Goal: Task Accomplishment & Management: Use online tool/utility

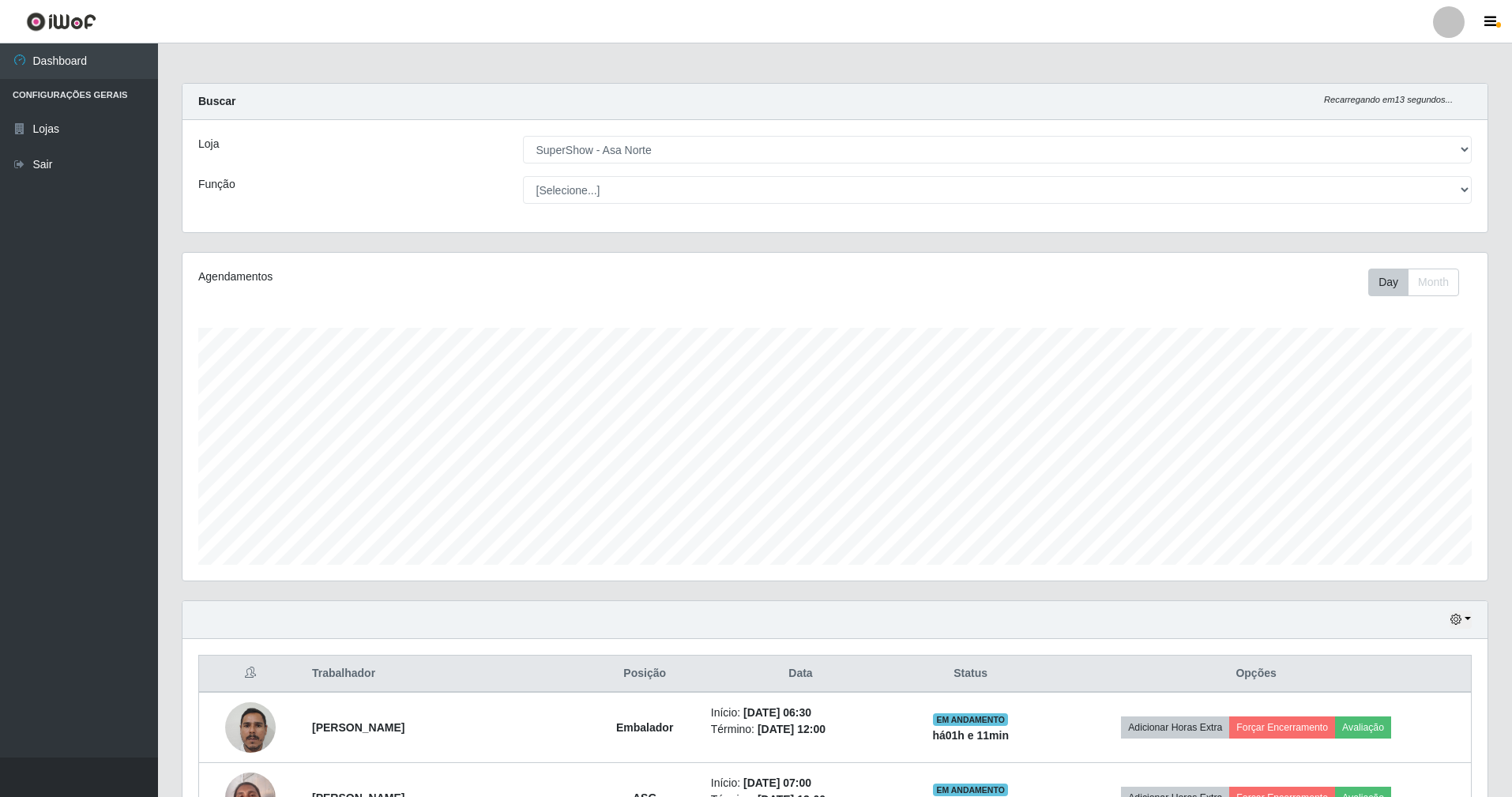
select select "71"
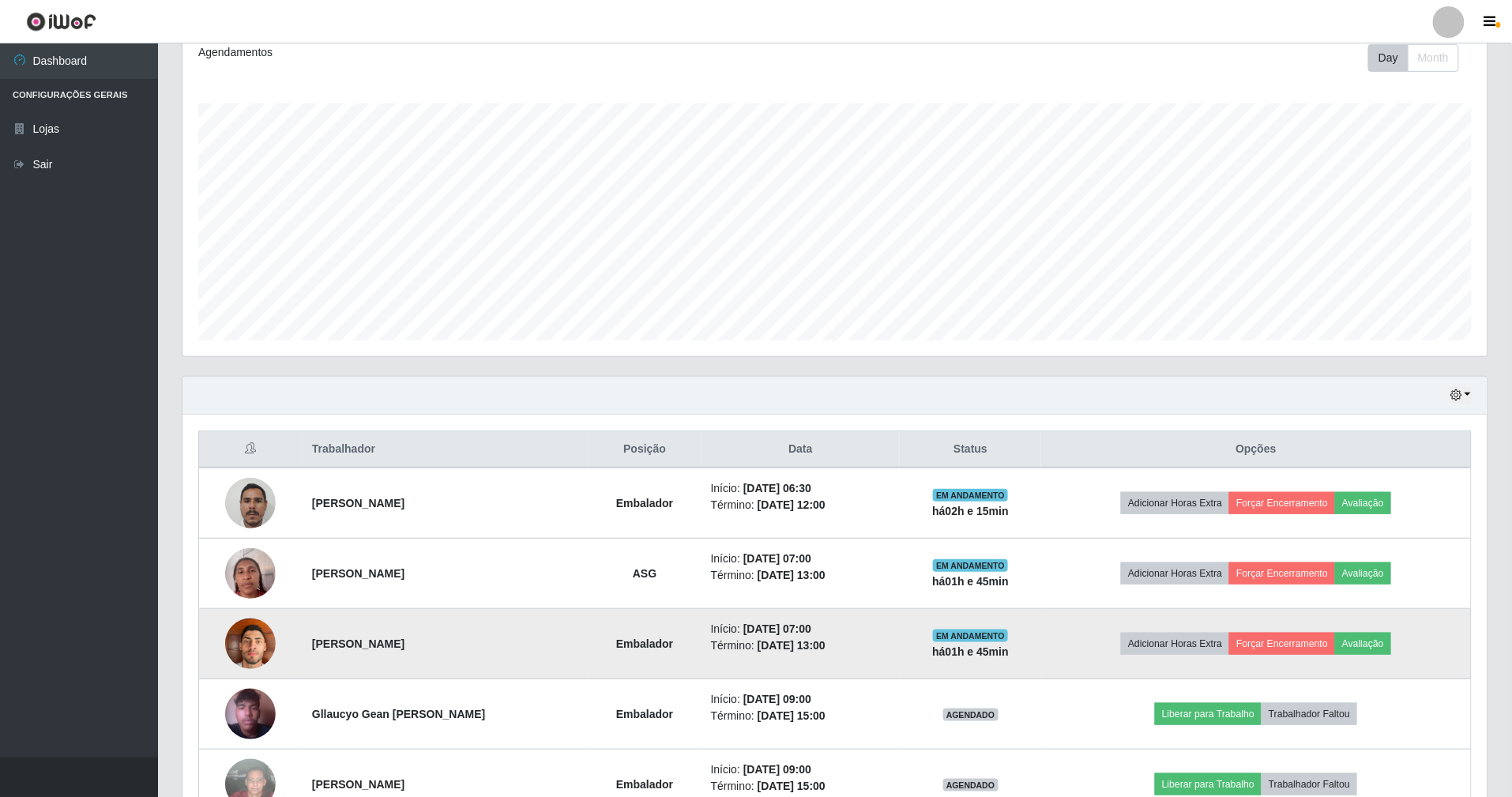
scroll to position [316, 0]
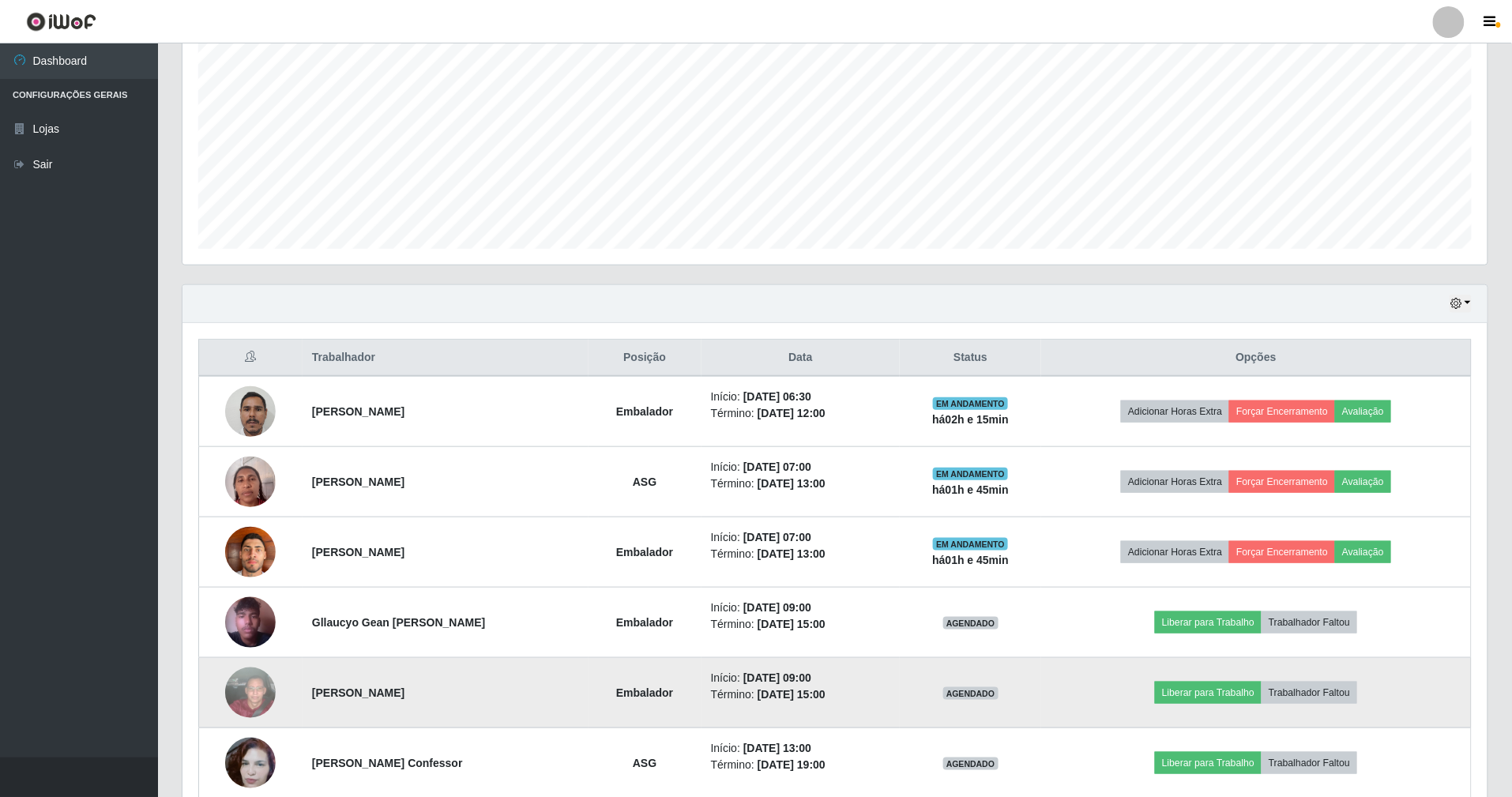
drag, startPoint x: 795, startPoint y: 614, endPoint x: 831, endPoint y: 672, distance: 68.3
click at [841, 696] on tbody "[PERSON_NAME] Embalador Início: [DATE] 06:30 Término: [DATE] 12:00 EM ANDAMENTO…" at bounding box center [835, 587] width 1273 height 423
click at [831, 672] on td "Início: [DATE] 09:00 Término: [DATE] 15:00" at bounding box center [801, 693] width 199 height 70
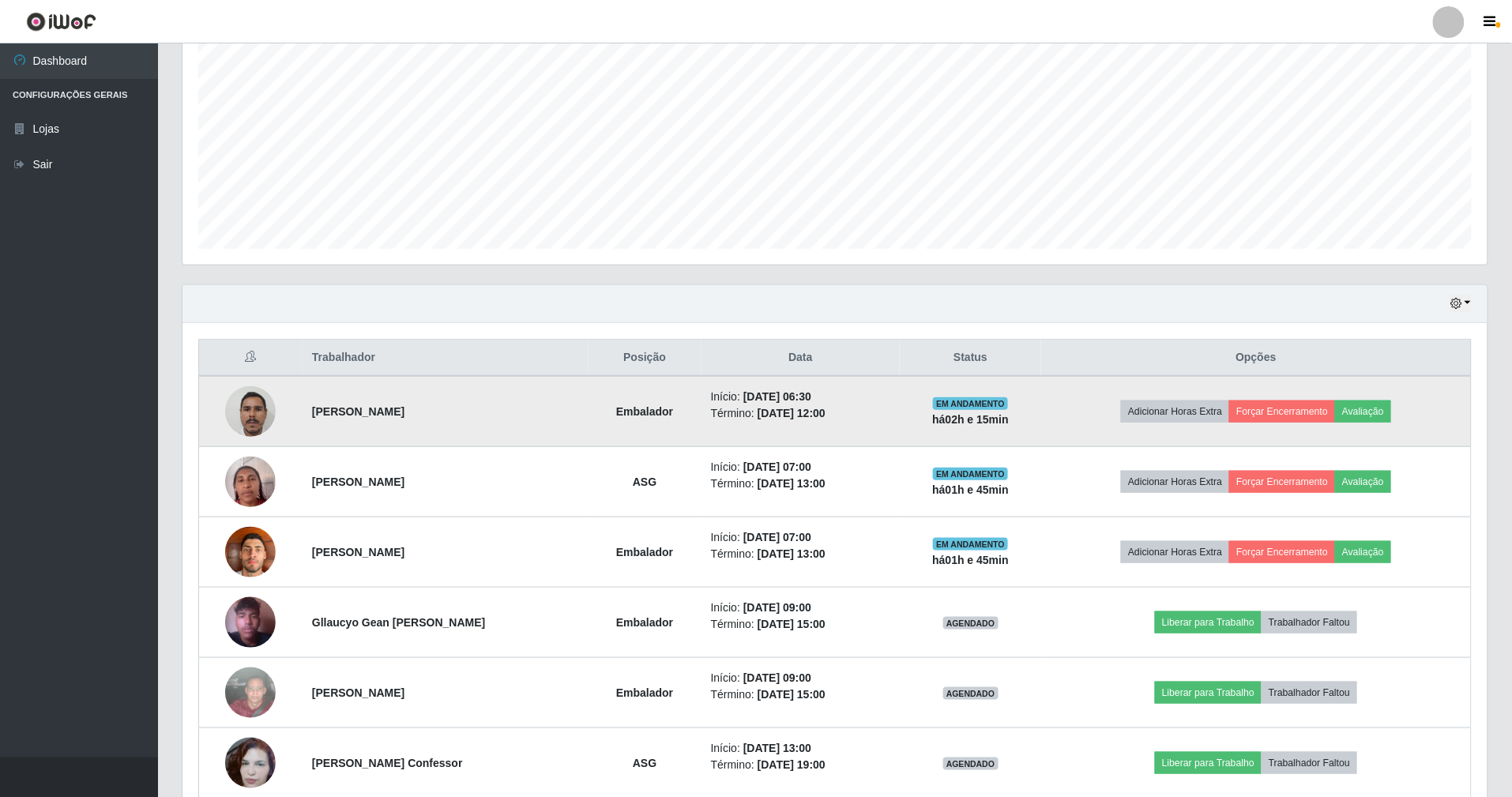
scroll to position [396, 0]
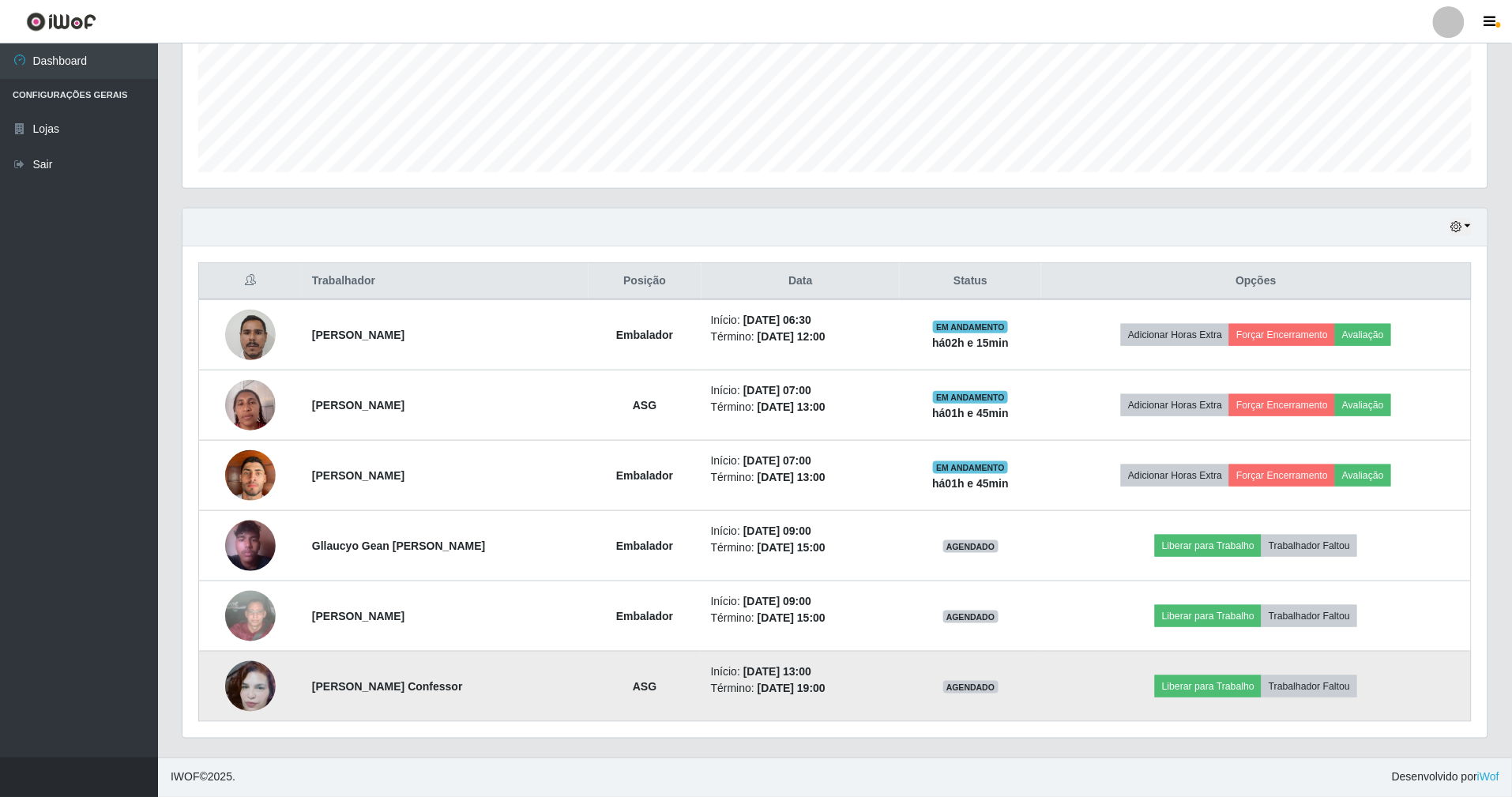
click at [259, 683] on img at bounding box center [251, 686] width 50 height 90
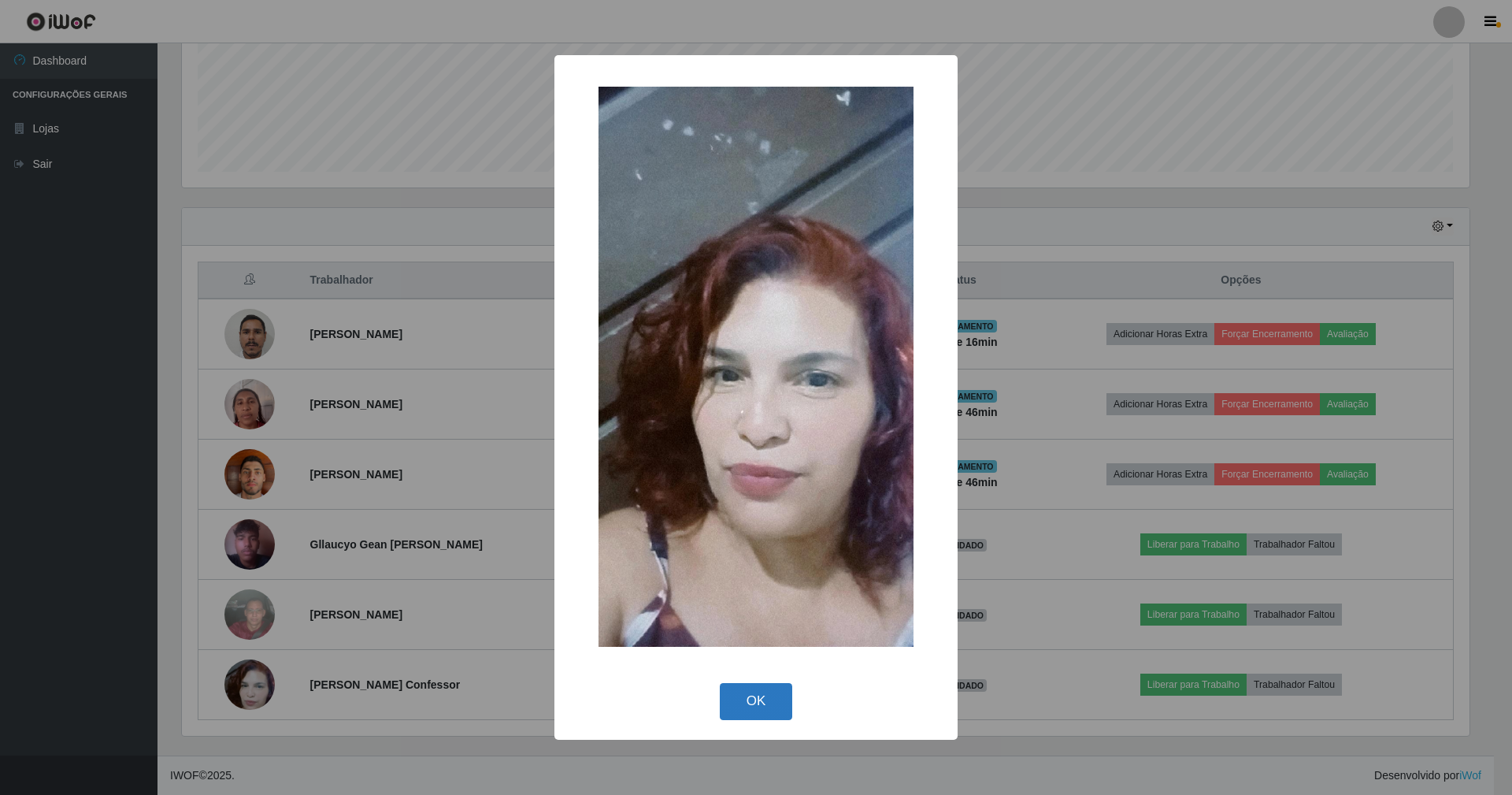
click at [760, 702] on button "OK" at bounding box center [756, 702] width 73 height 37
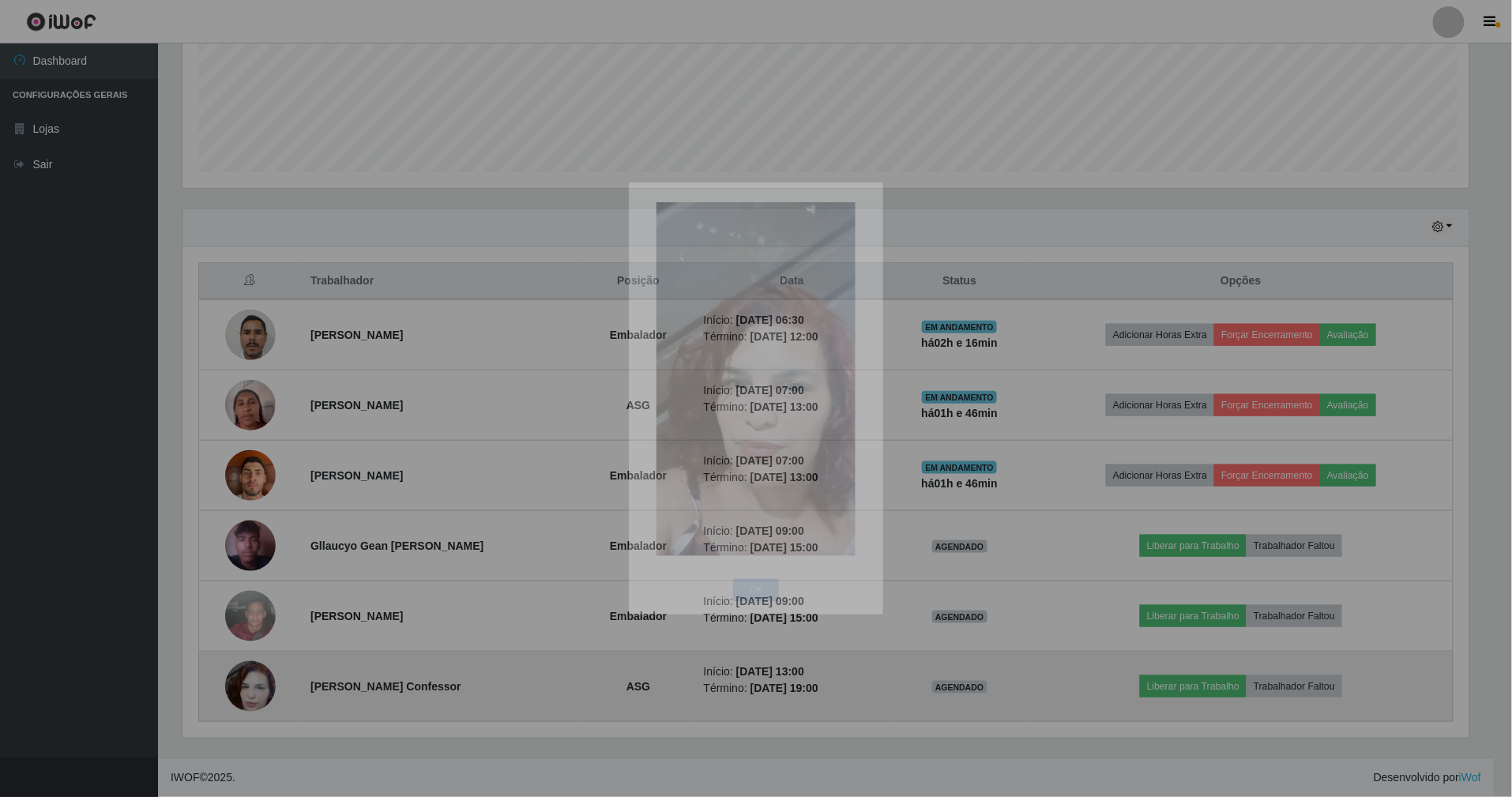
scroll to position [329, 1305]
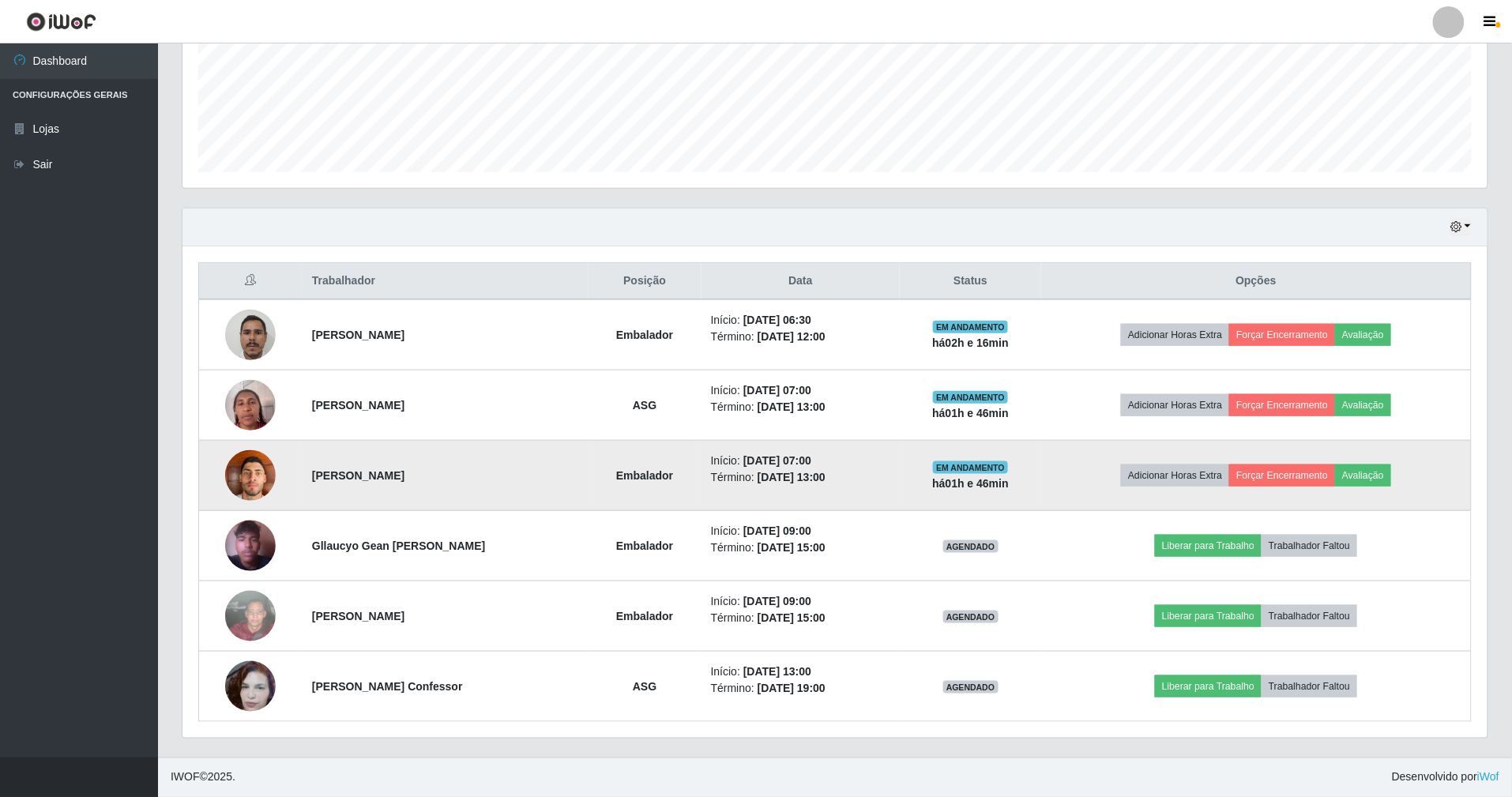
click at [251, 488] on img at bounding box center [251, 475] width 50 height 67
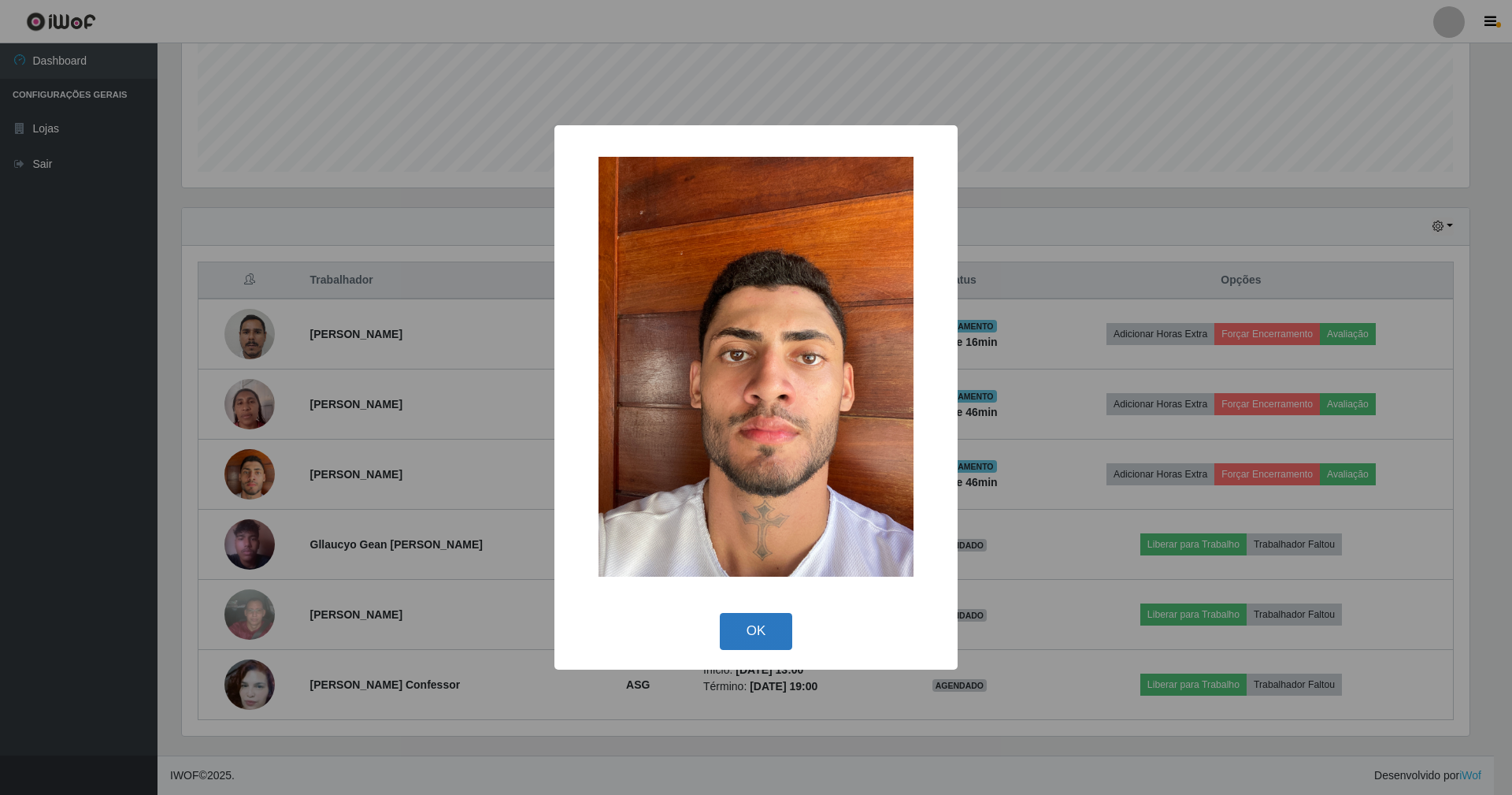
click at [752, 624] on button "OK" at bounding box center [756, 632] width 73 height 37
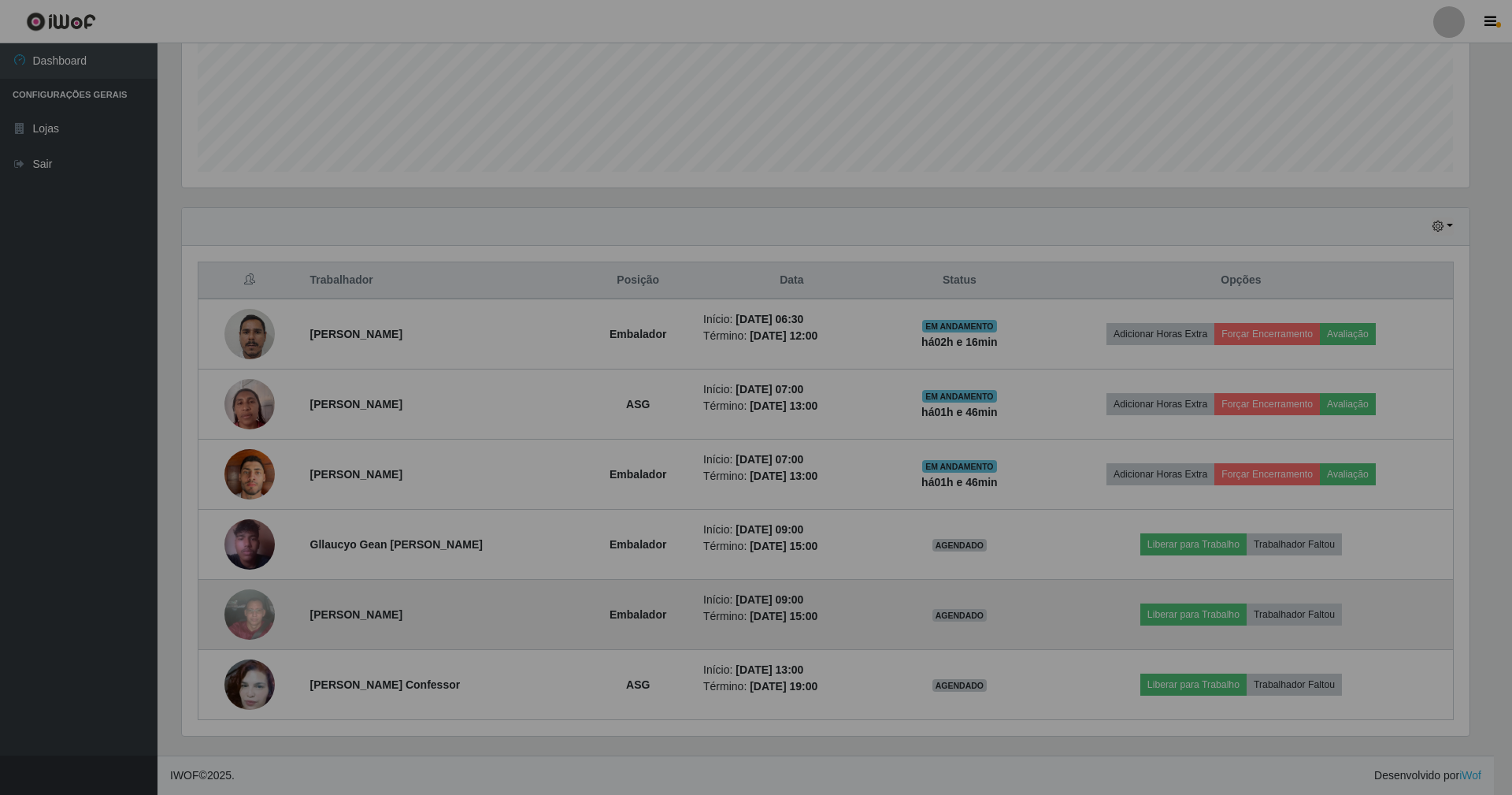
scroll to position [328, 1301]
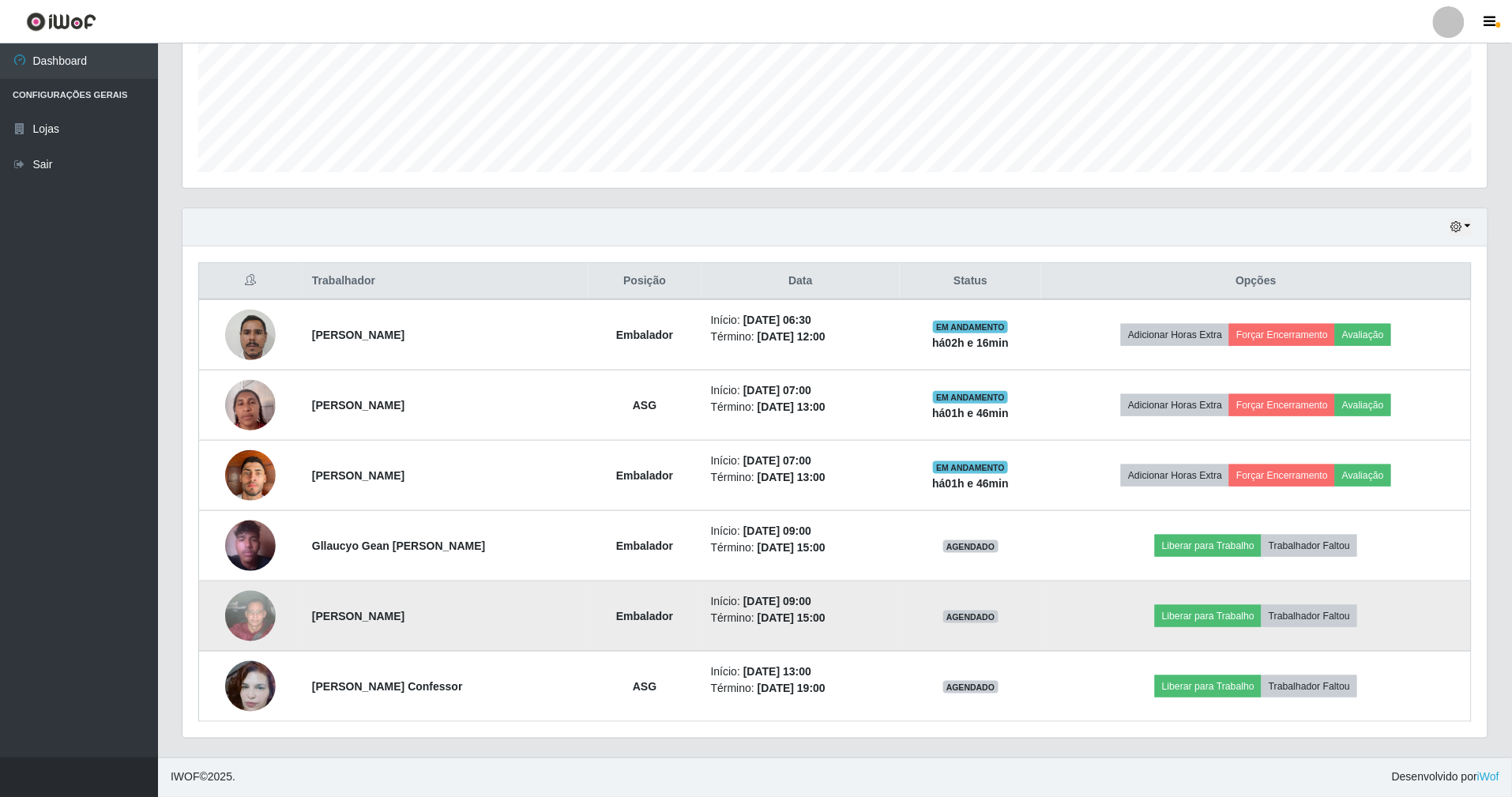
click at [256, 618] on img at bounding box center [251, 615] width 50 height 90
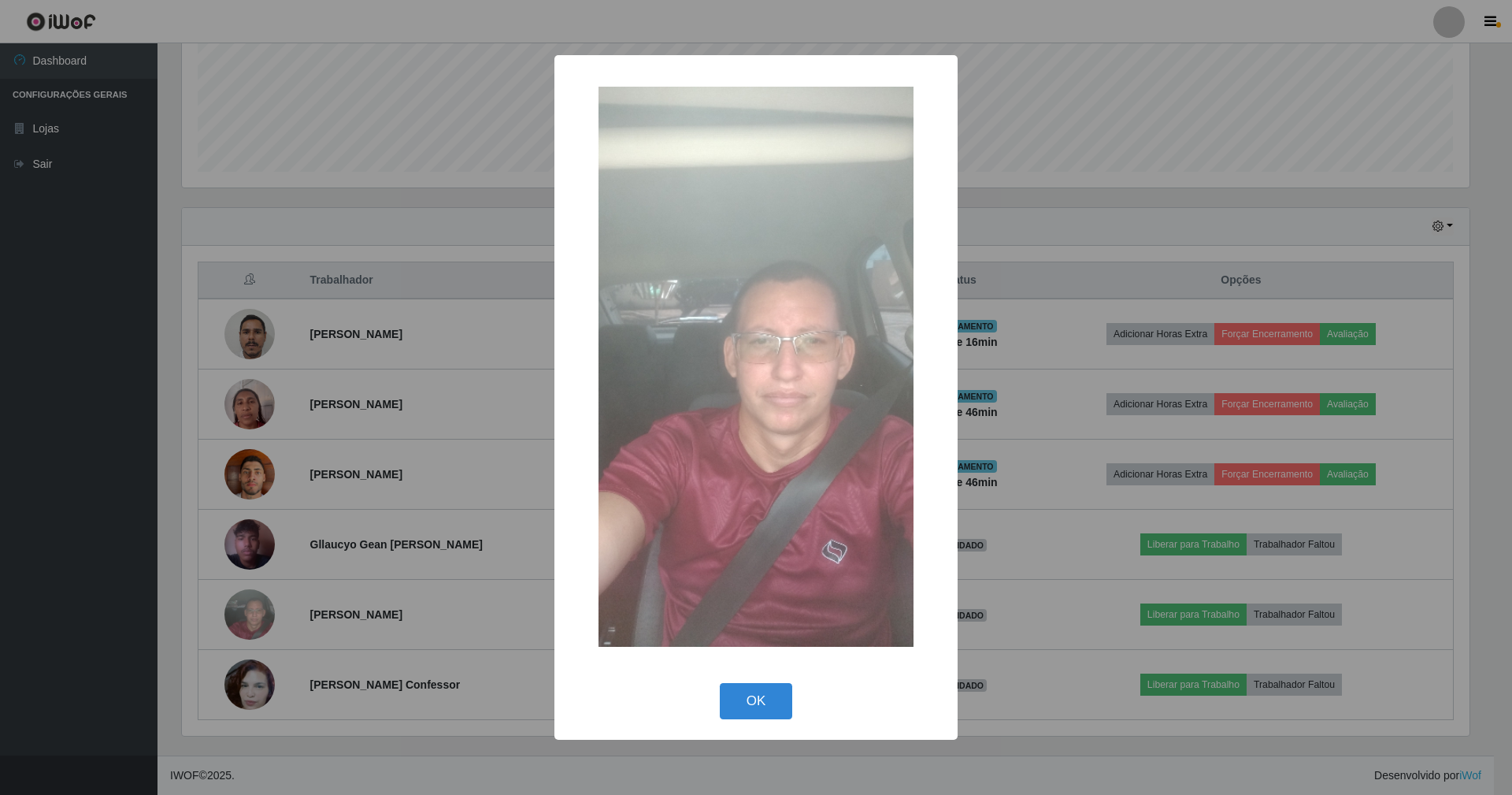
drag, startPoint x: 740, startPoint y: 700, endPoint x: 683, endPoint y: 700, distance: 57.0
click at [739, 700] on button "OK" at bounding box center [756, 702] width 73 height 37
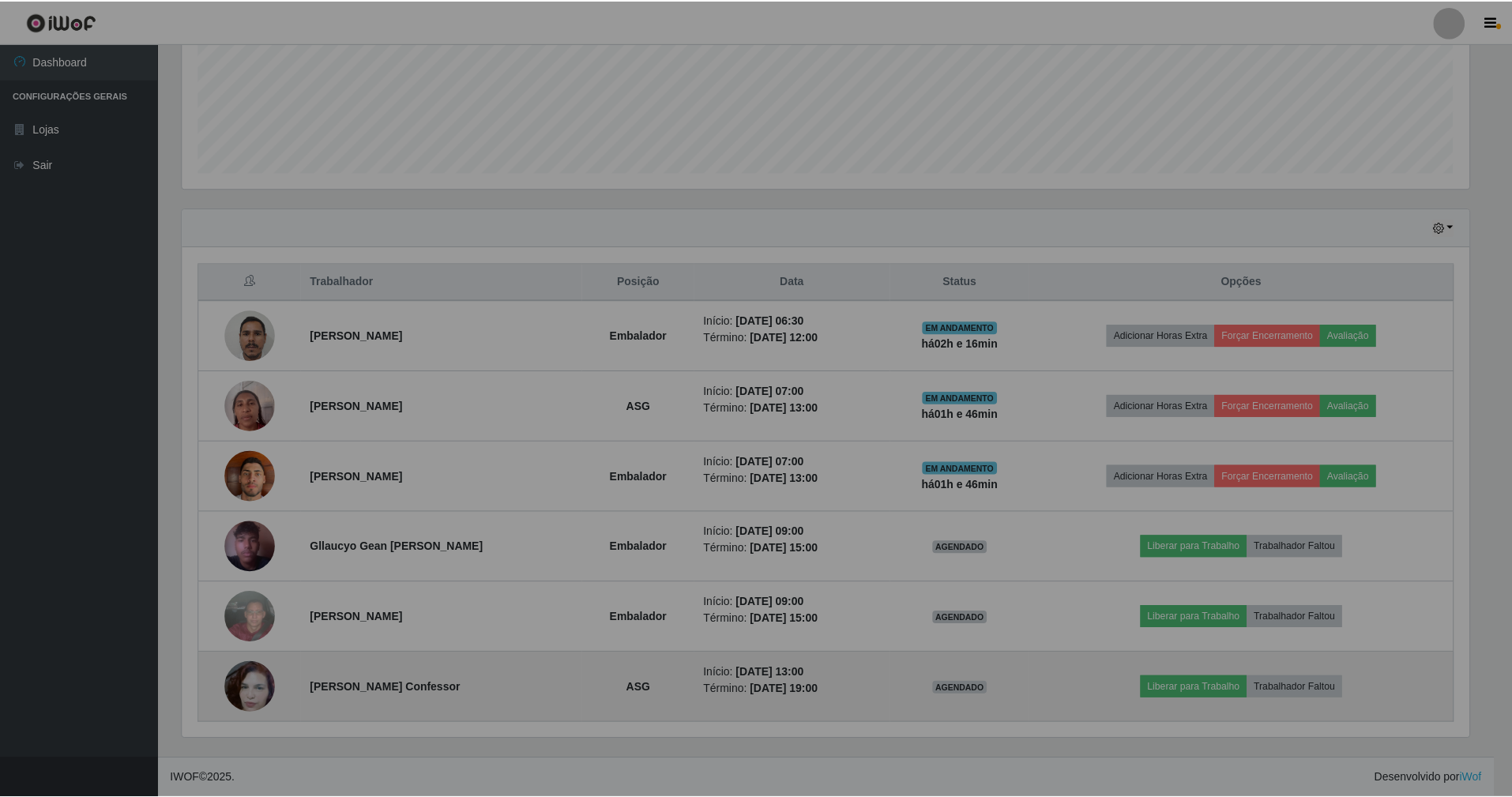
scroll to position [329, 1305]
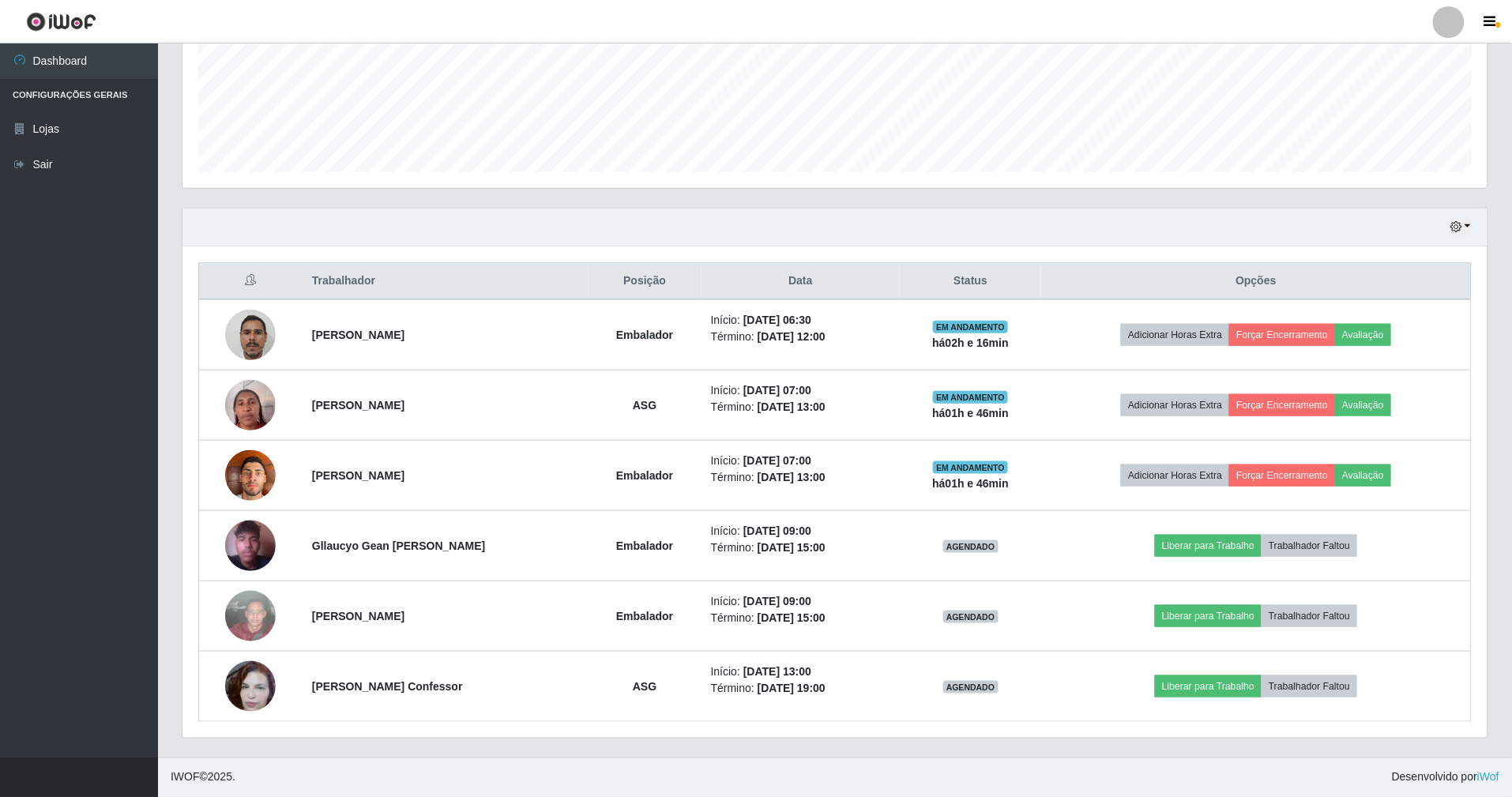
click at [177, 415] on div "Hoje 1 dia 3 dias 1 Semana Não encerrados Trabalhador Posição Data Status Opçõe…" at bounding box center [835, 482] width 1330 height 550
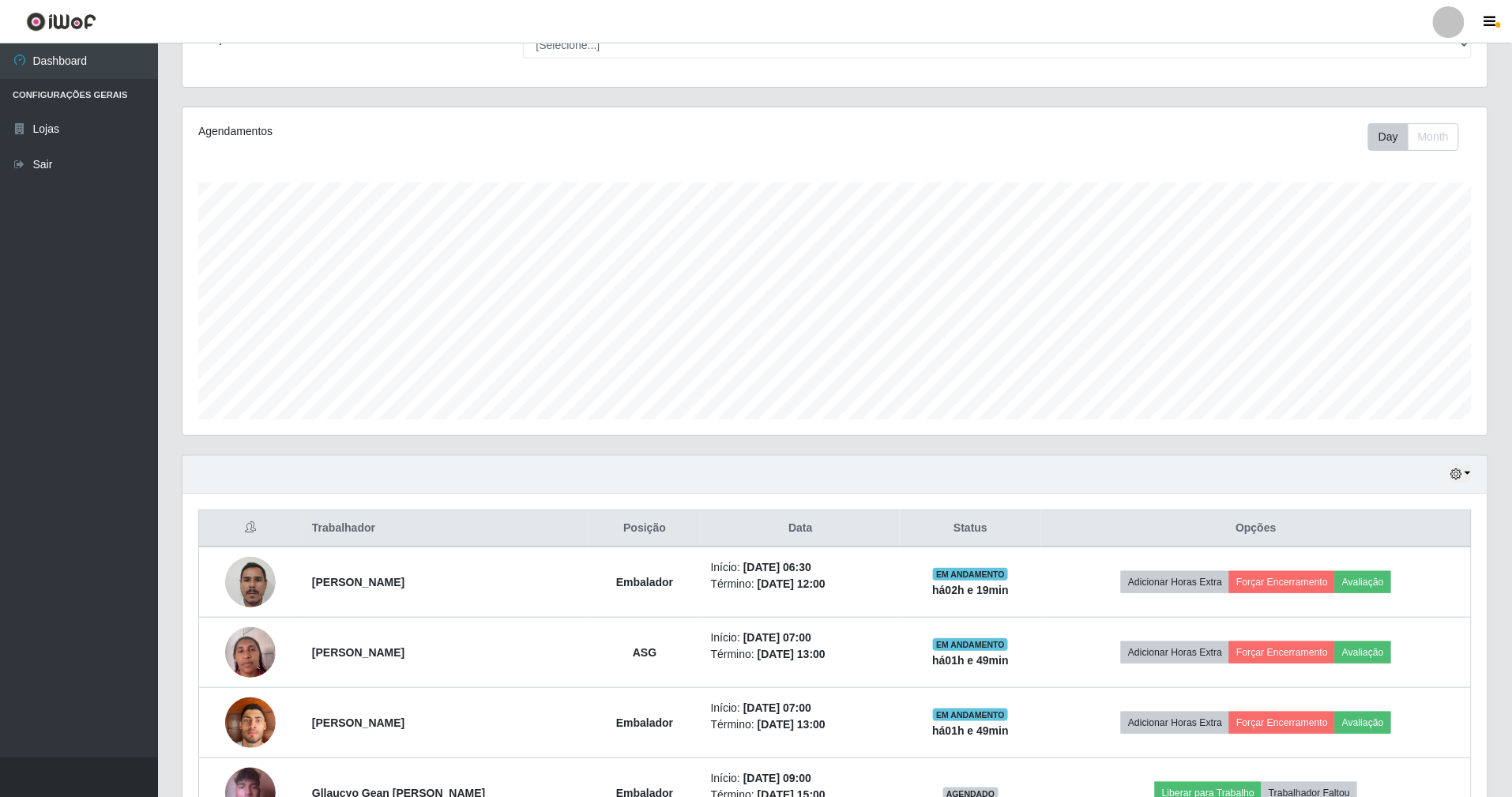
scroll to position [396, 0]
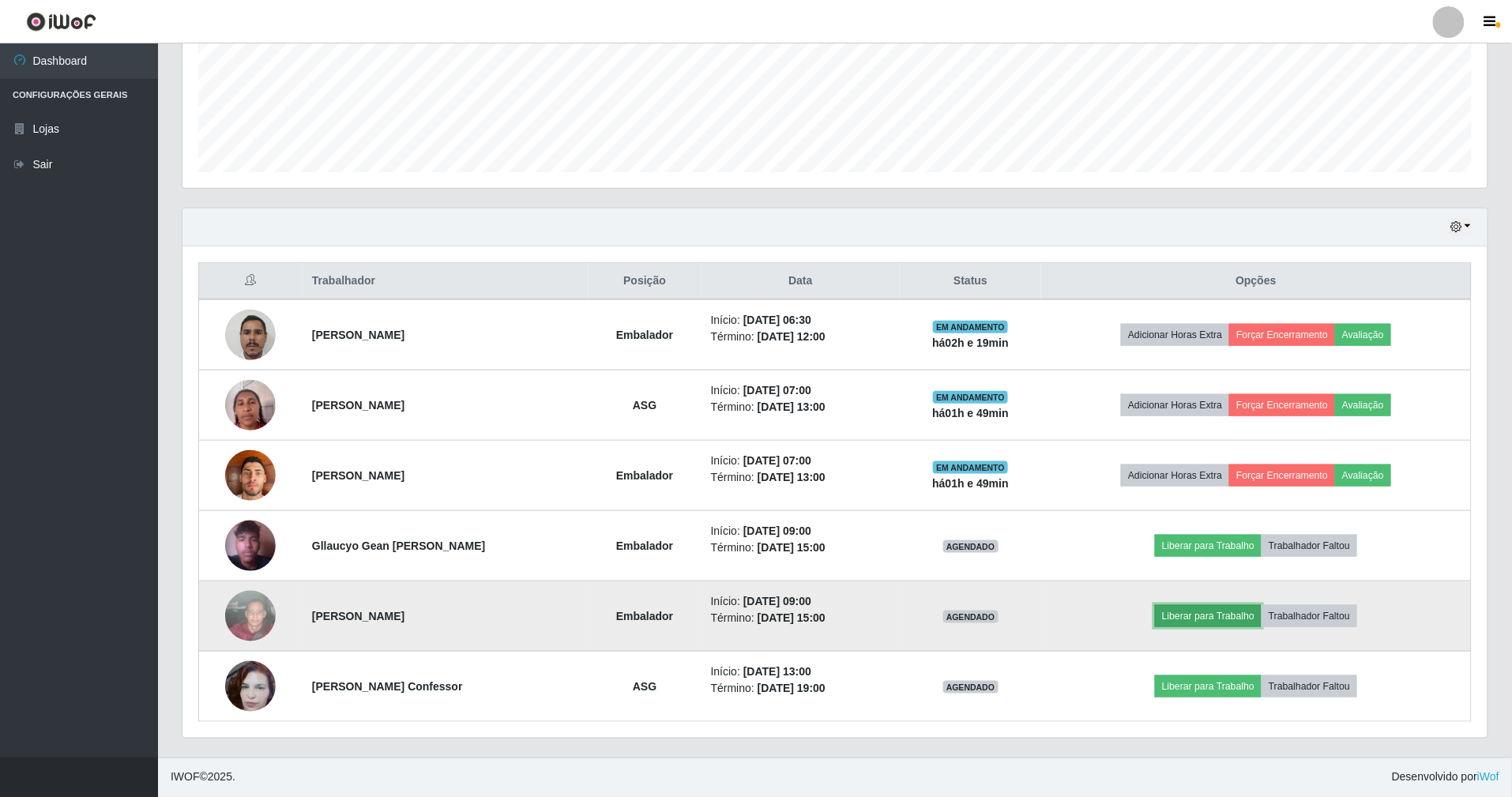
click at [1248, 618] on button "Liberar para Trabalho" at bounding box center [1208, 615] width 107 height 22
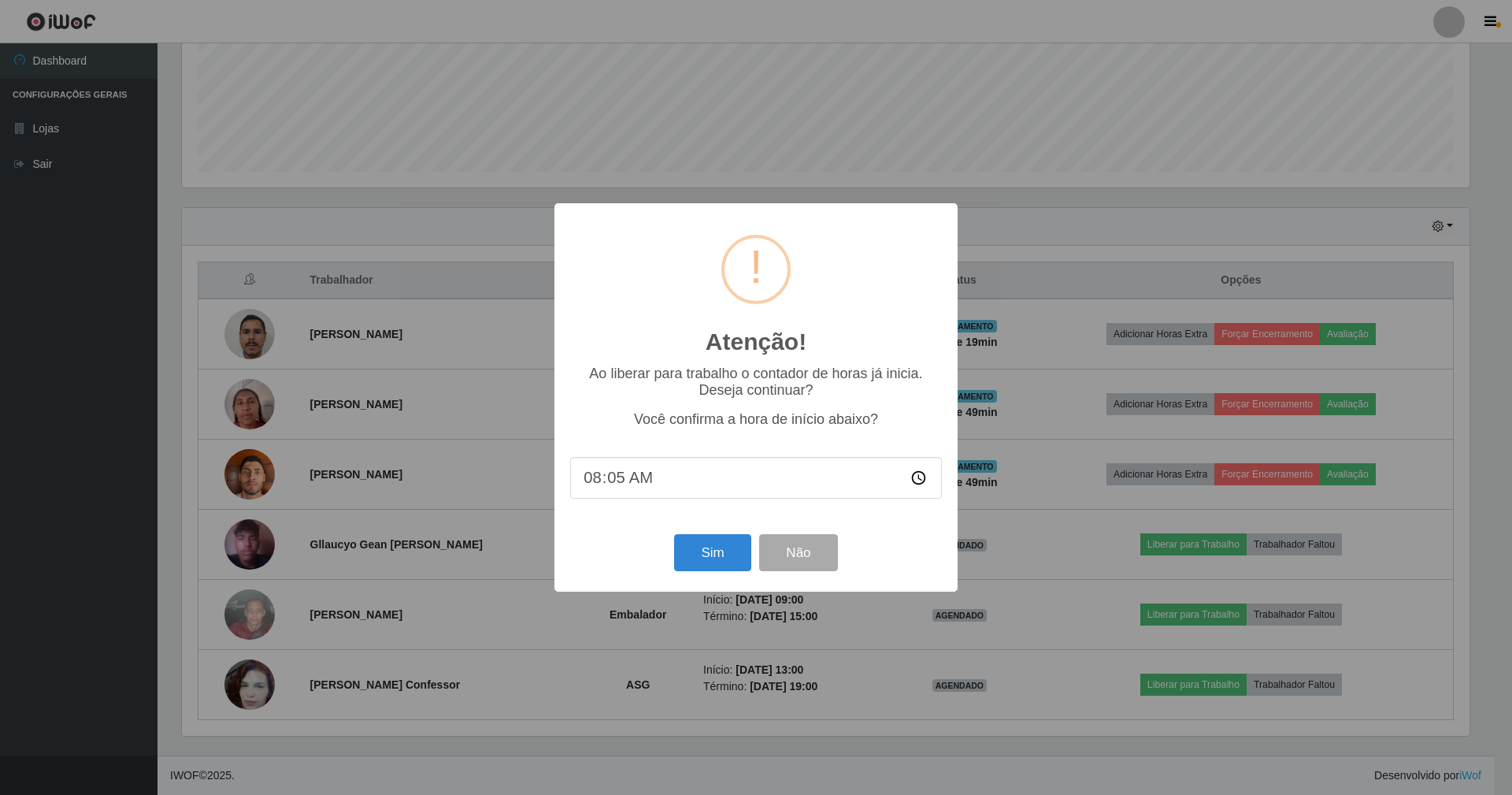
type input "08:50"
click at [705, 552] on button "Sim" at bounding box center [713, 553] width 76 height 37
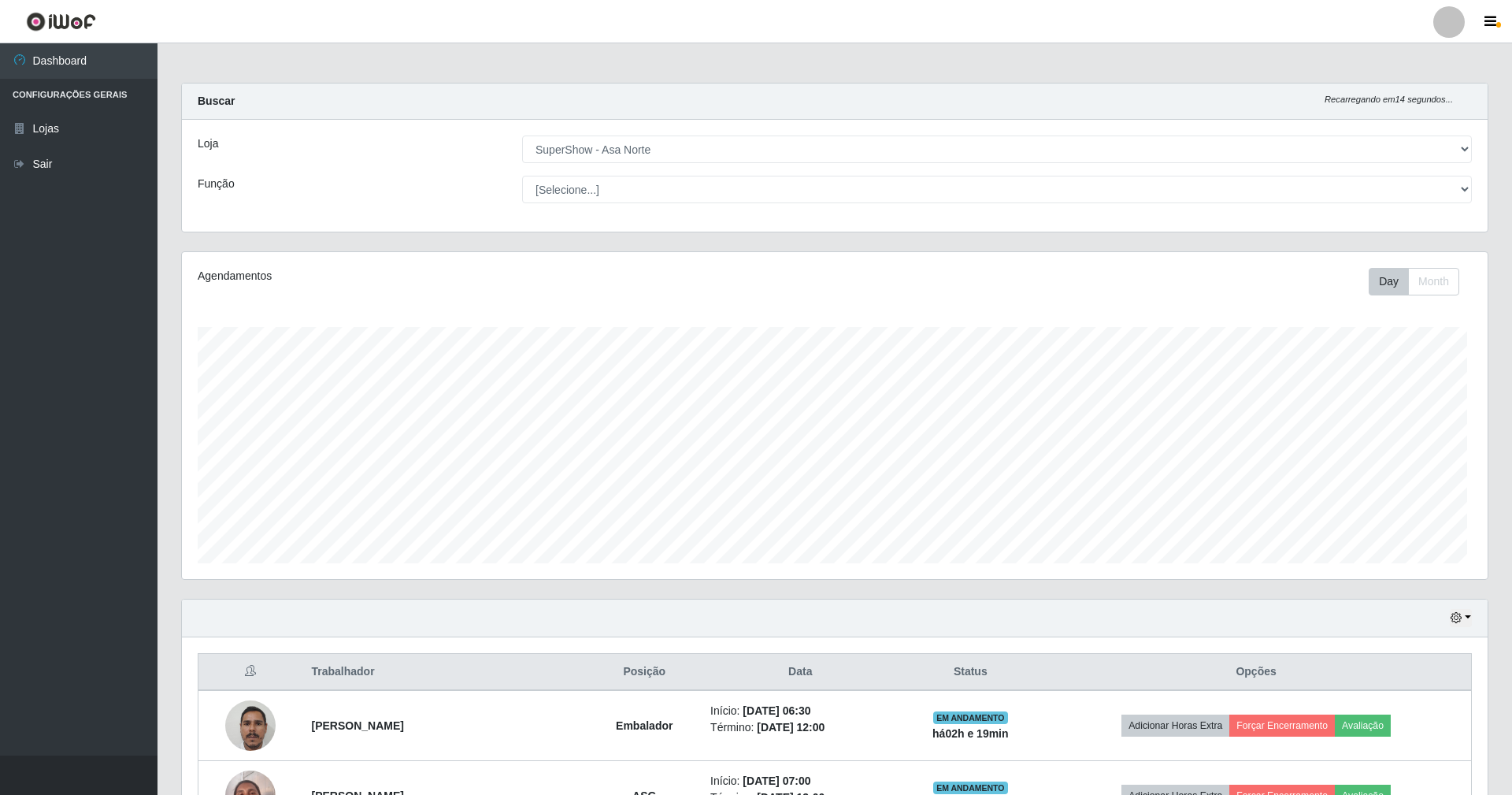
scroll to position [328, 1305]
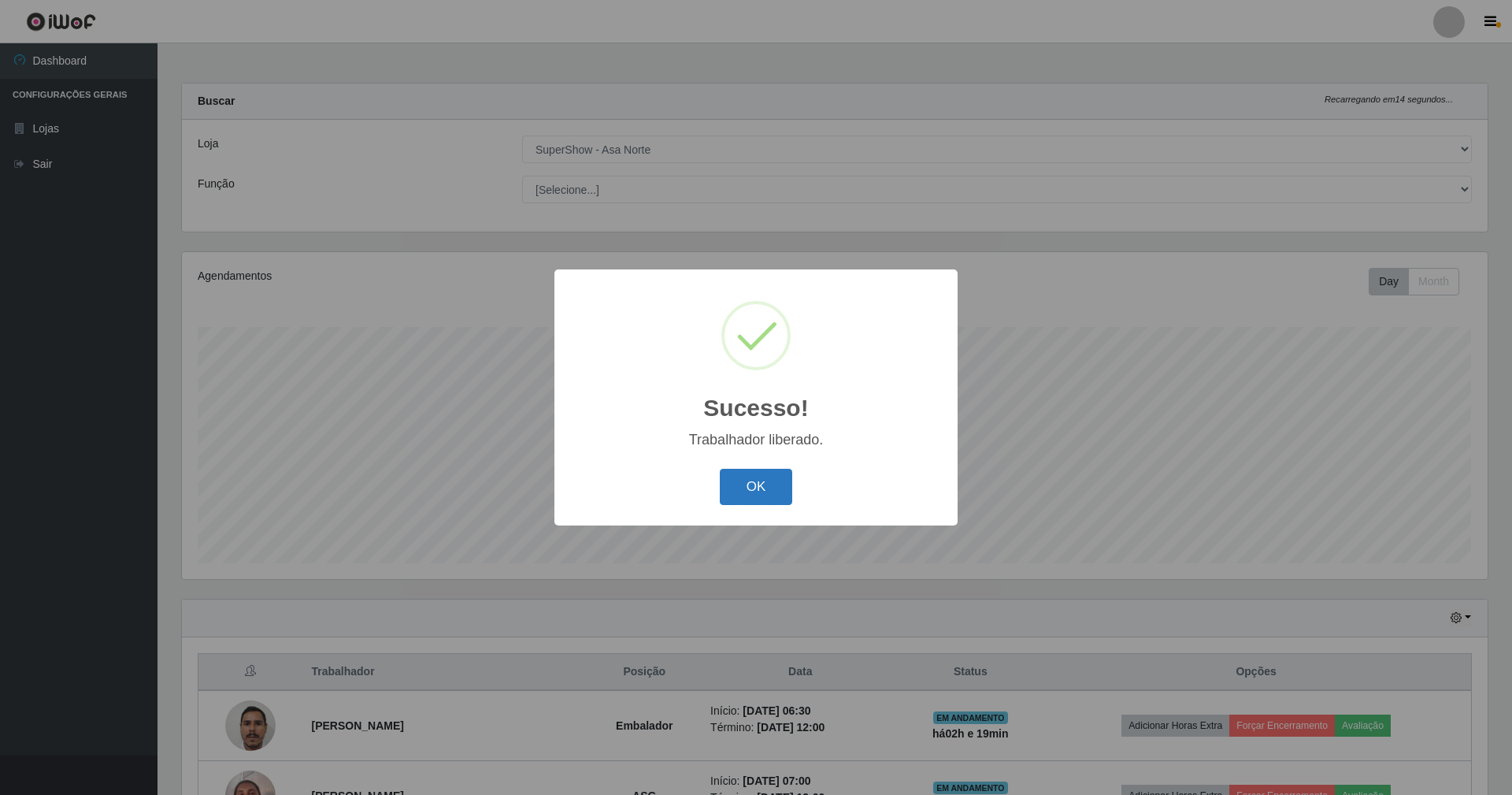
click at [752, 495] on button "OK" at bounding box center [756, 487] width 73 height 37
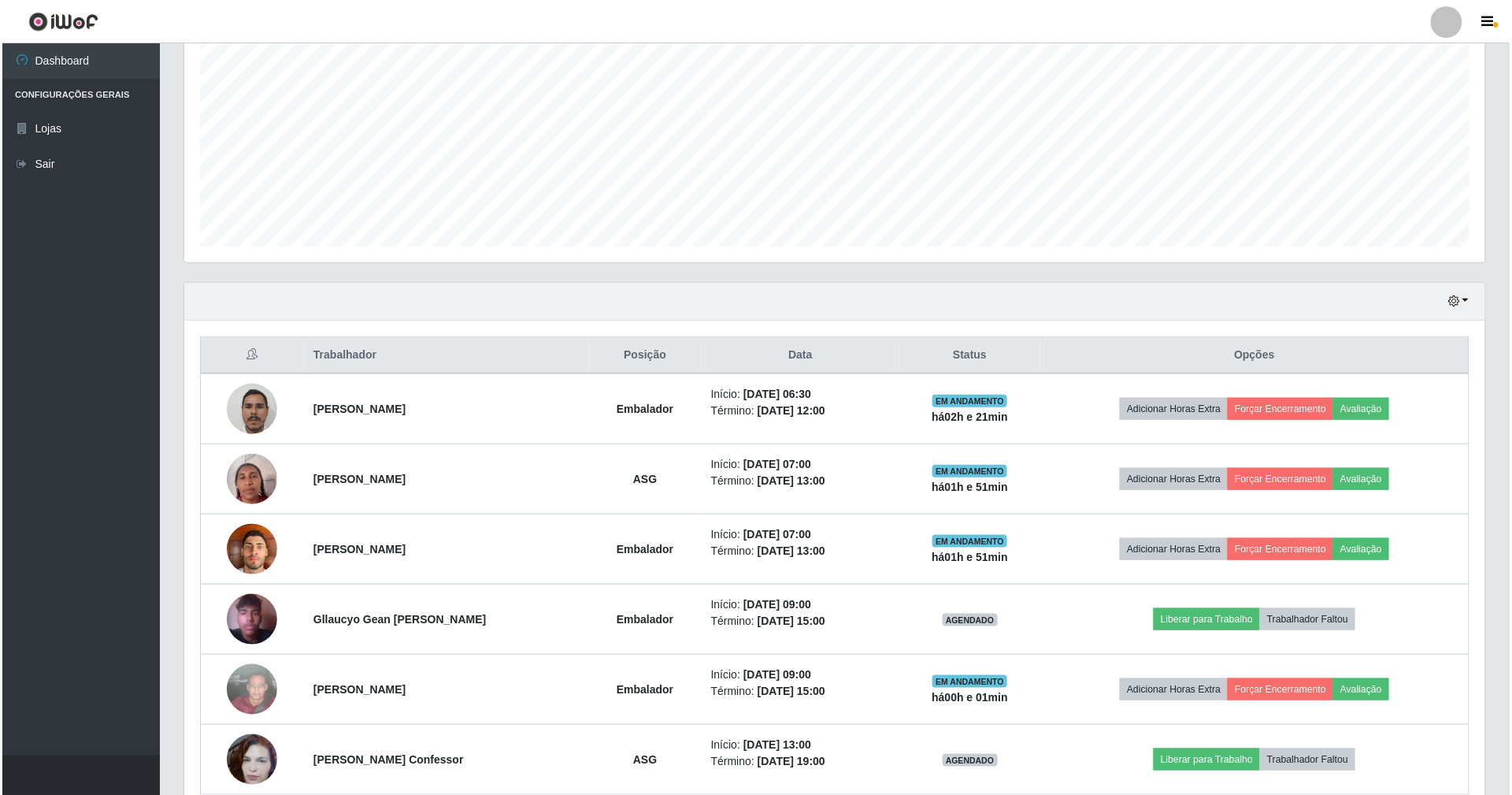
scroll to position [395, 0]
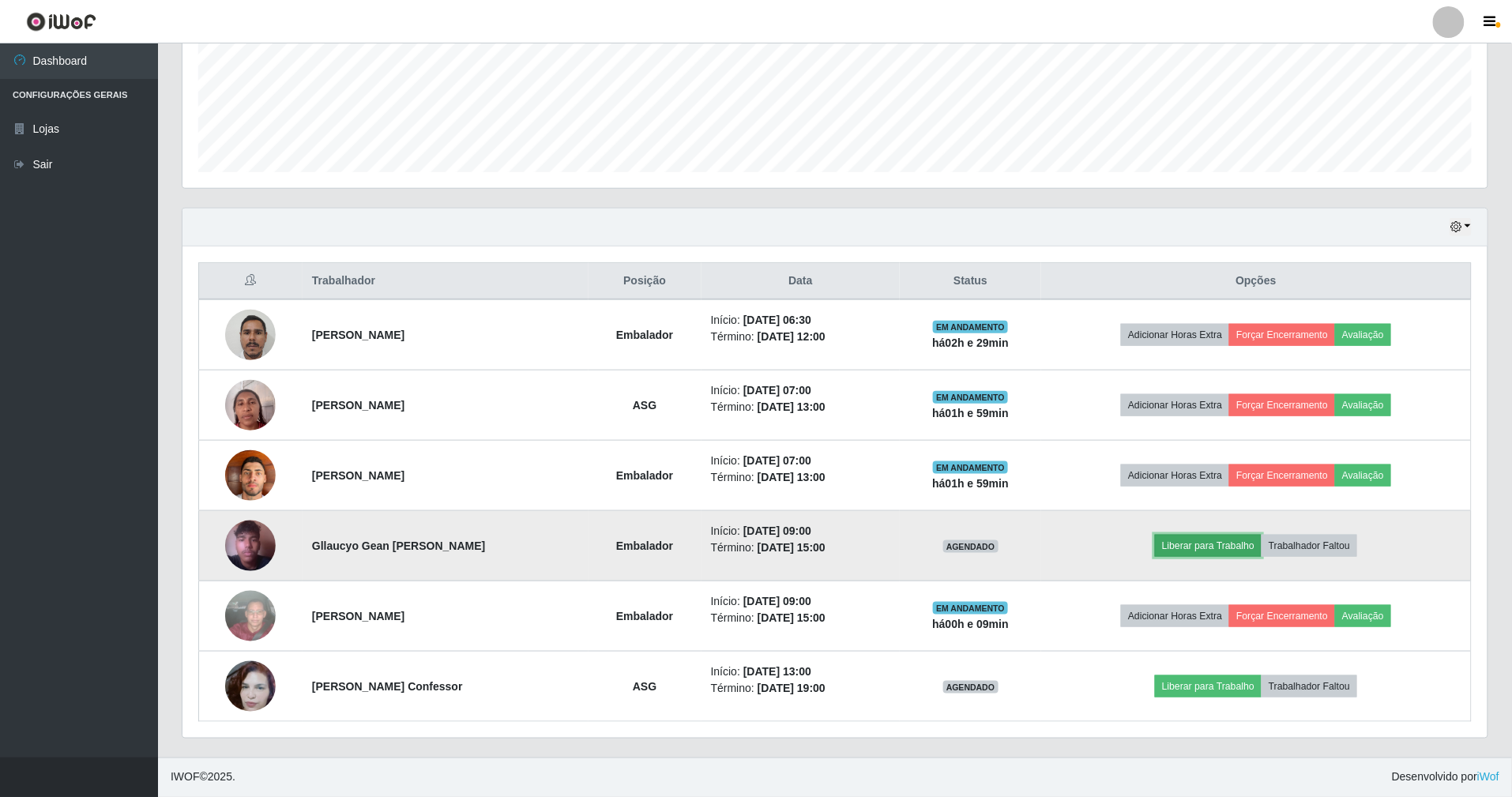
click at [1248, 545] on button "Liberar para Trabalho" at bounding box center [1208, 545] width 107 height 22
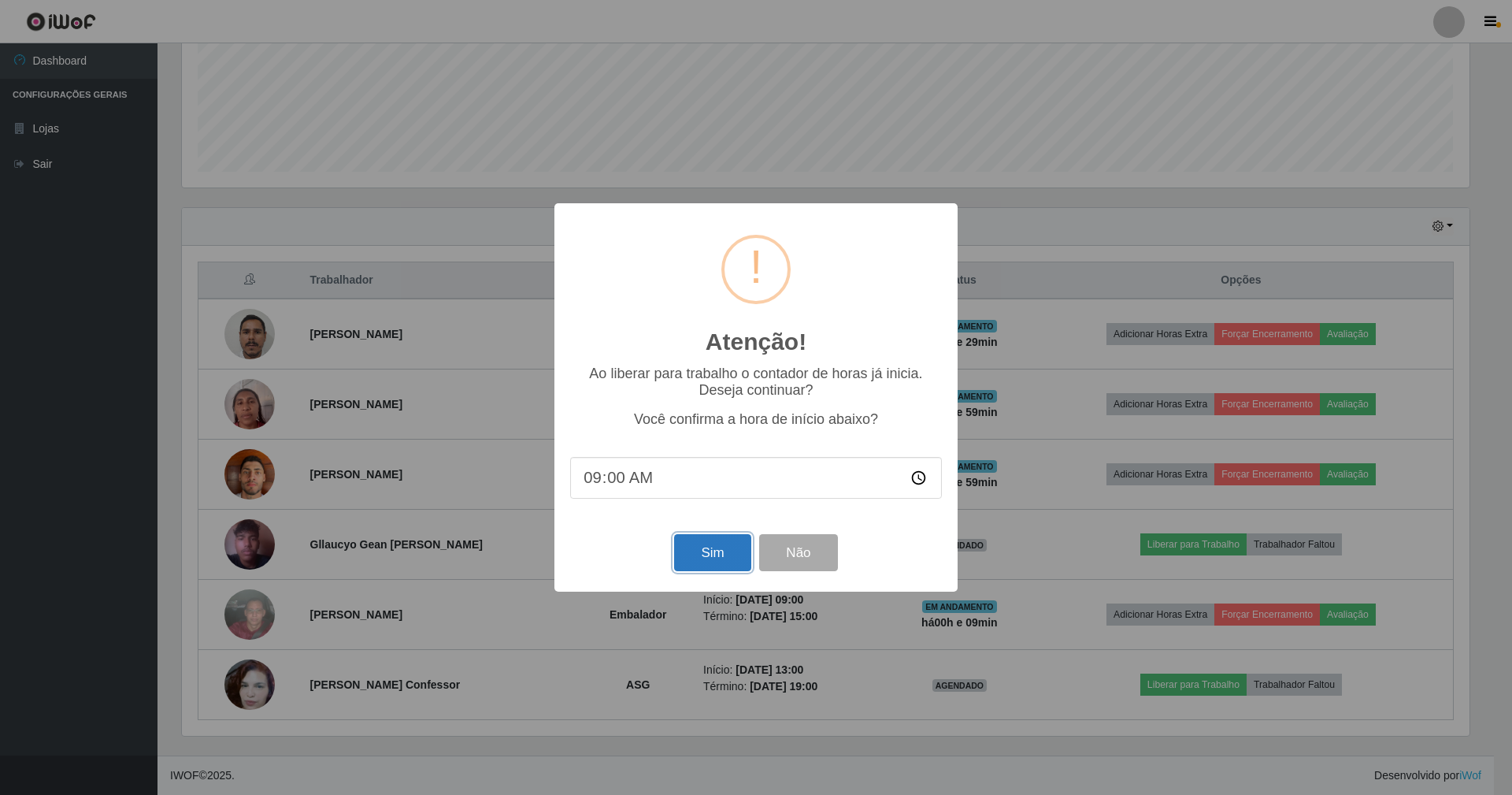
click at [728, 556] on button "Sim" at bounding box center [713, 553] width 76 height 37
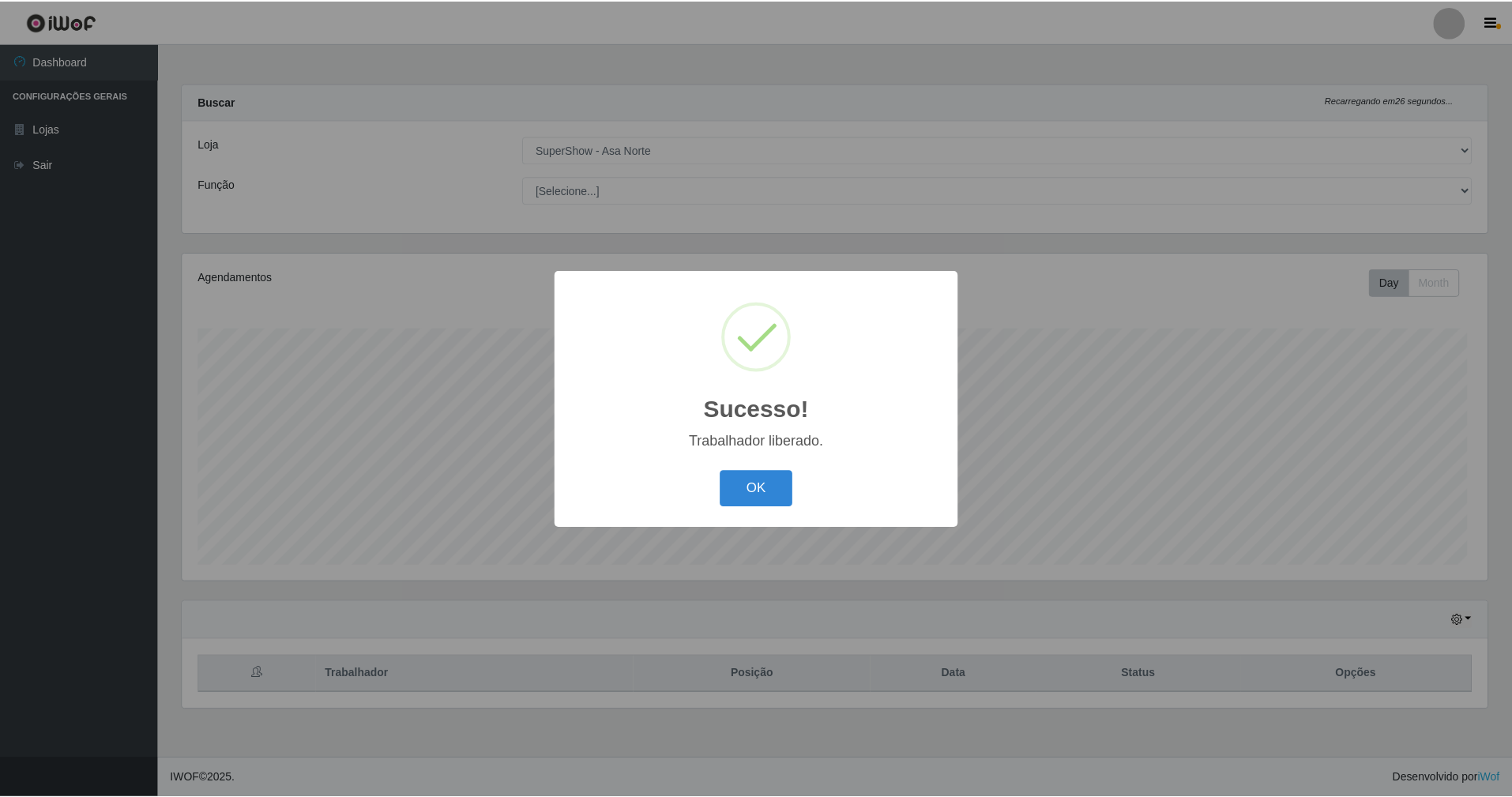
scroll to position [329, 1309]
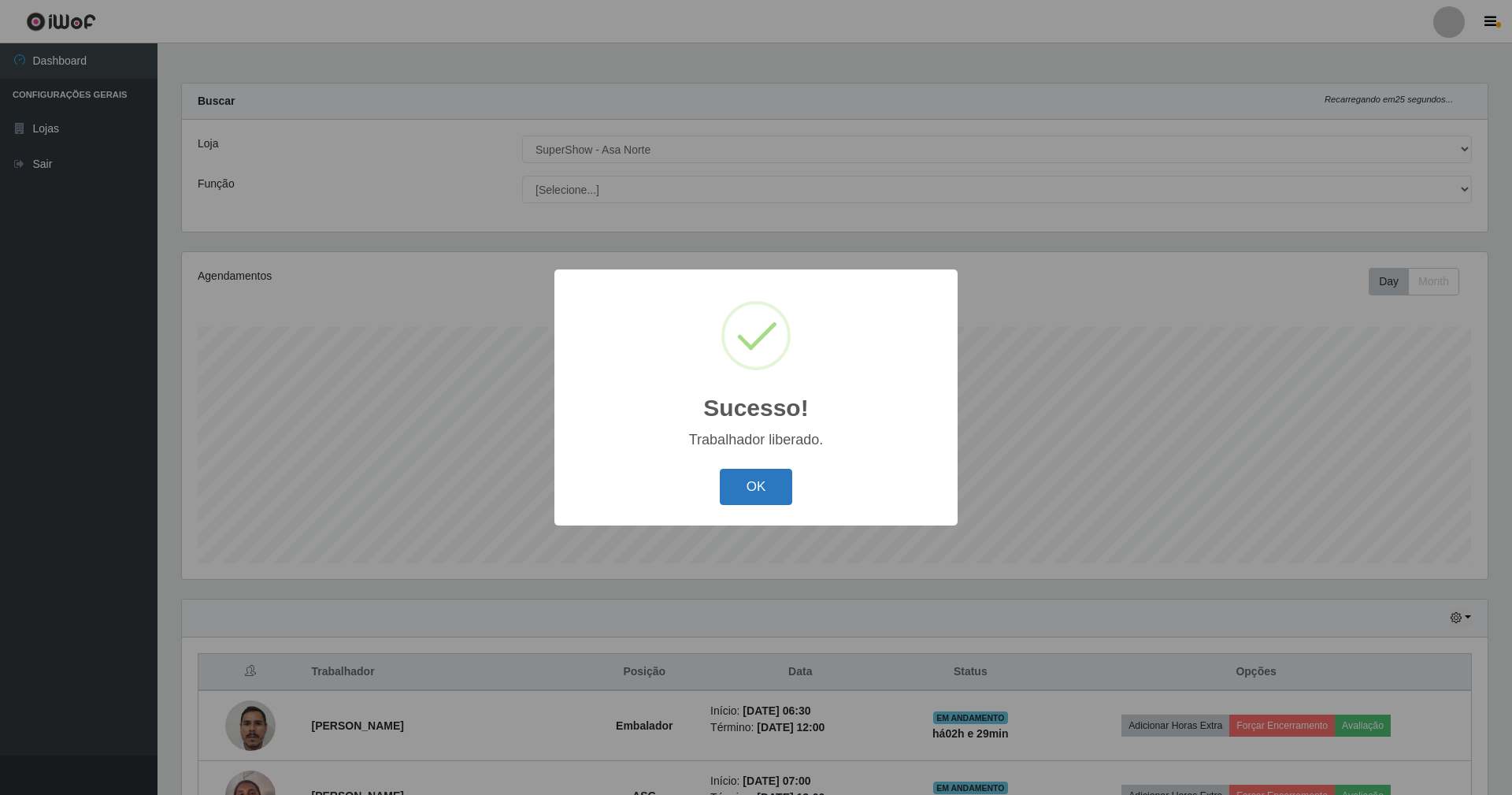
click at [784, 487] on button "OK" at bounding box center [756, 487] width 73 height 37
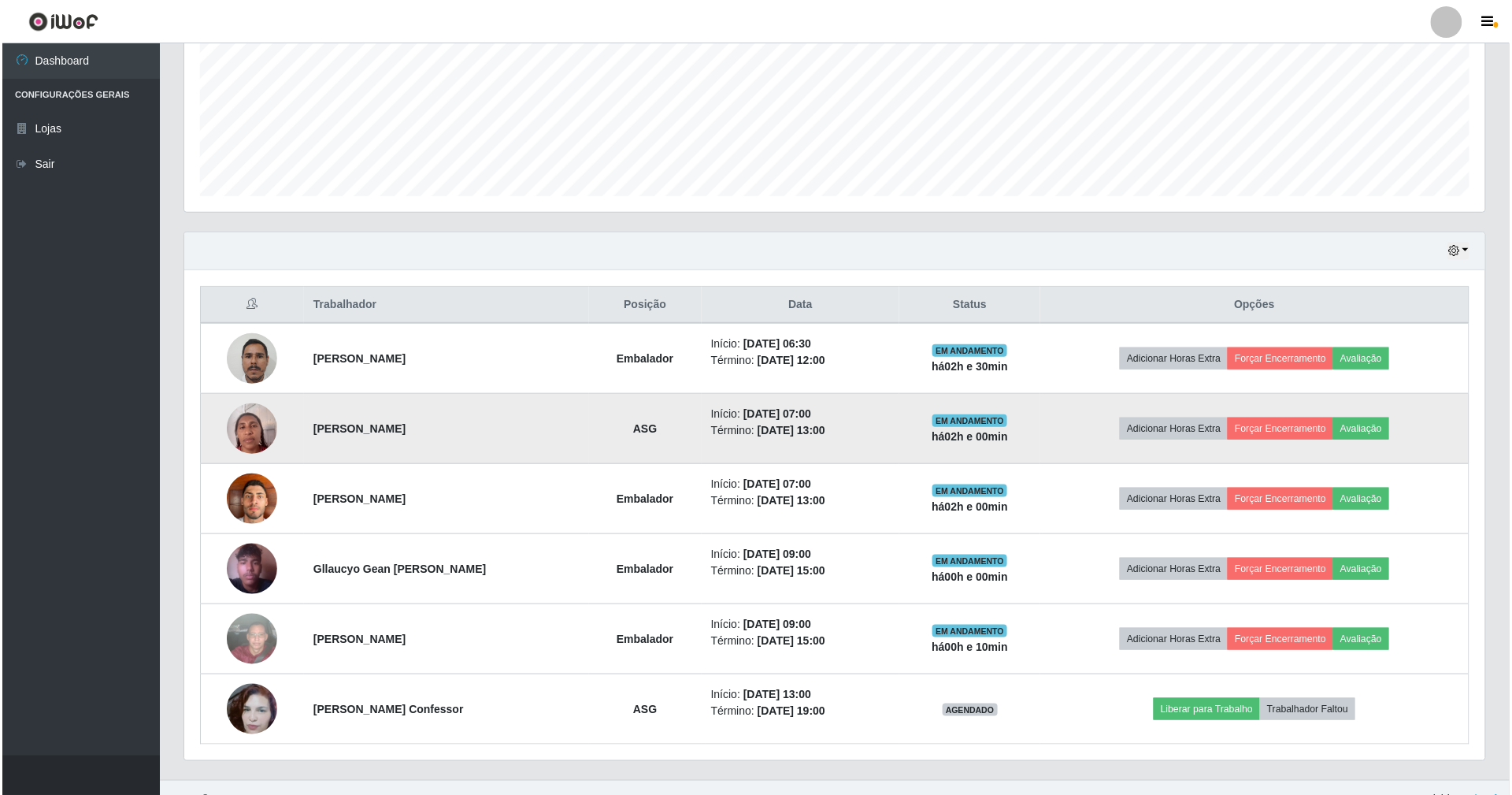
scroll to position [395, 0]
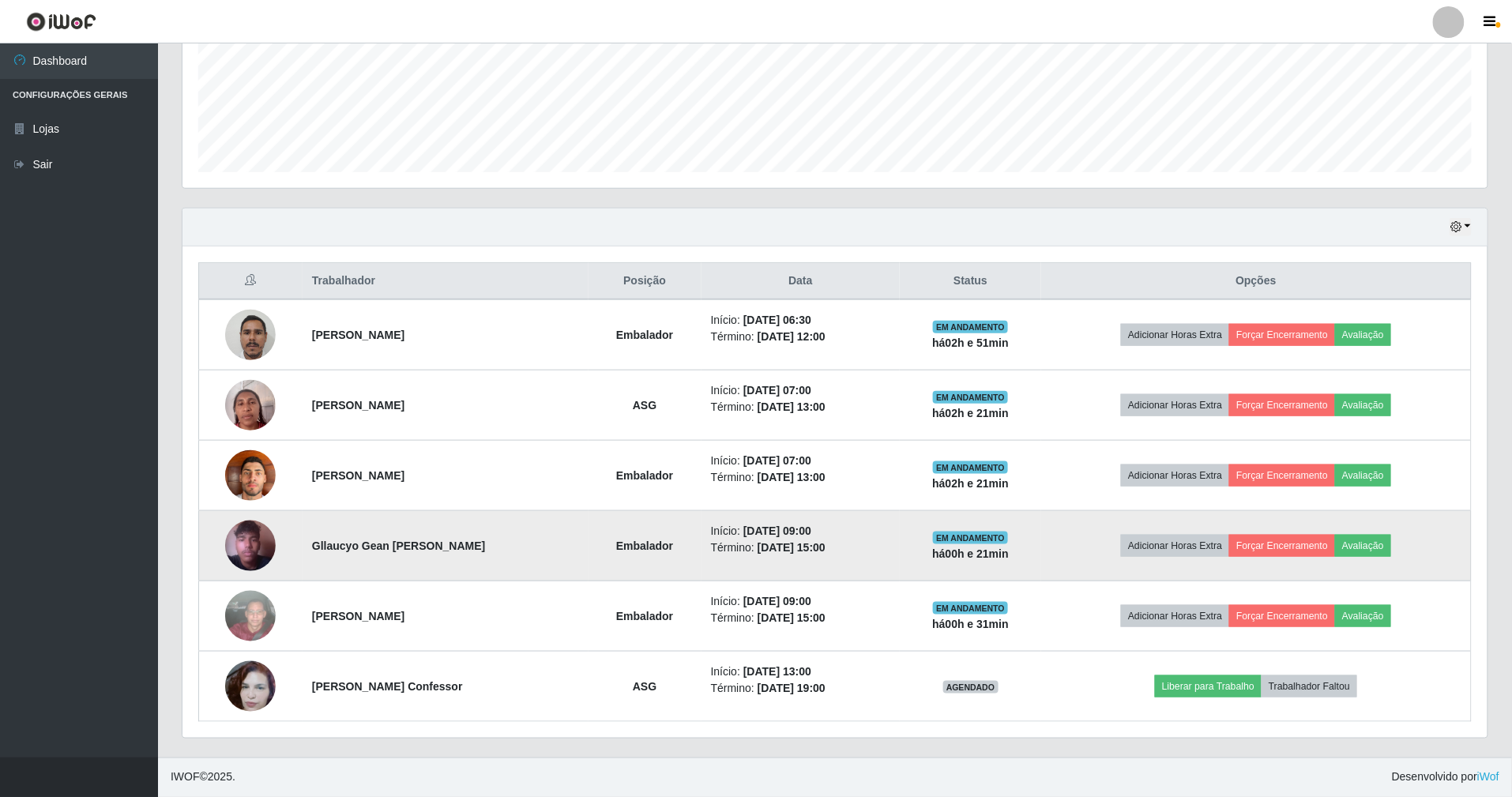
click at [248, 545] on img at bounding box center [251, 545] width 50 height 90
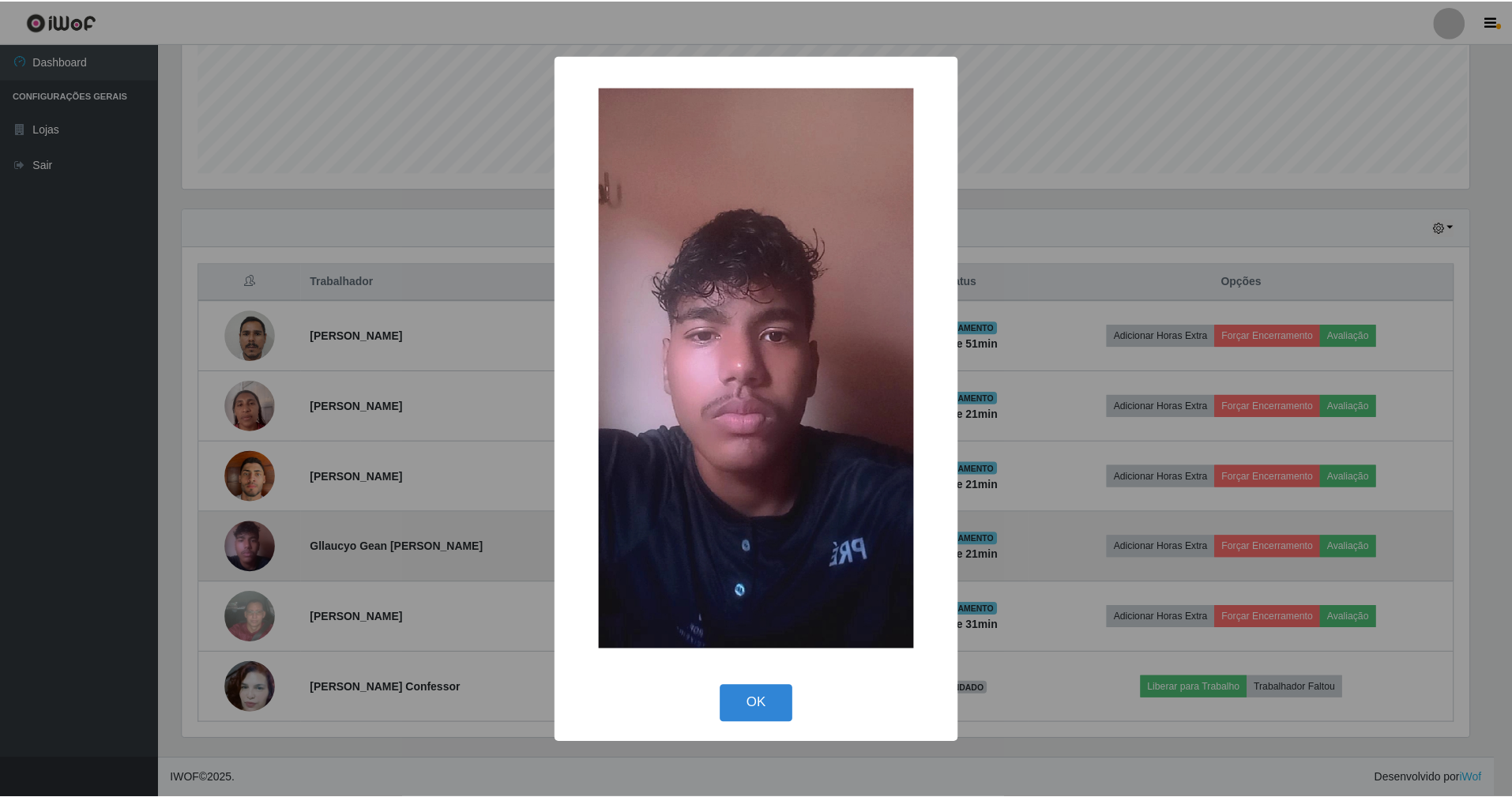
scroll to position [329, 1291]
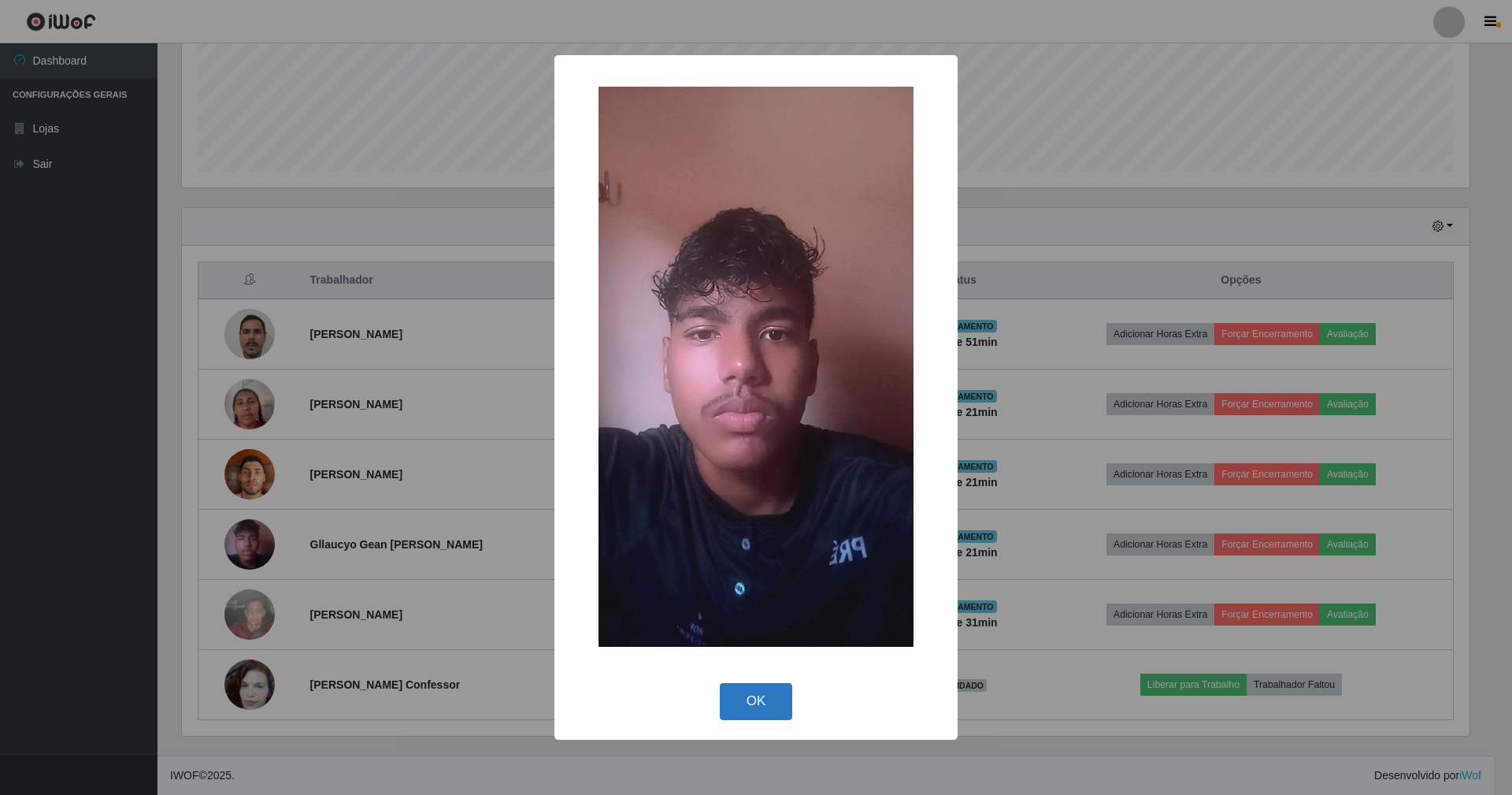
click at [757, 692] on button "OK" at bounding box center [756, 702] width 73 height 37
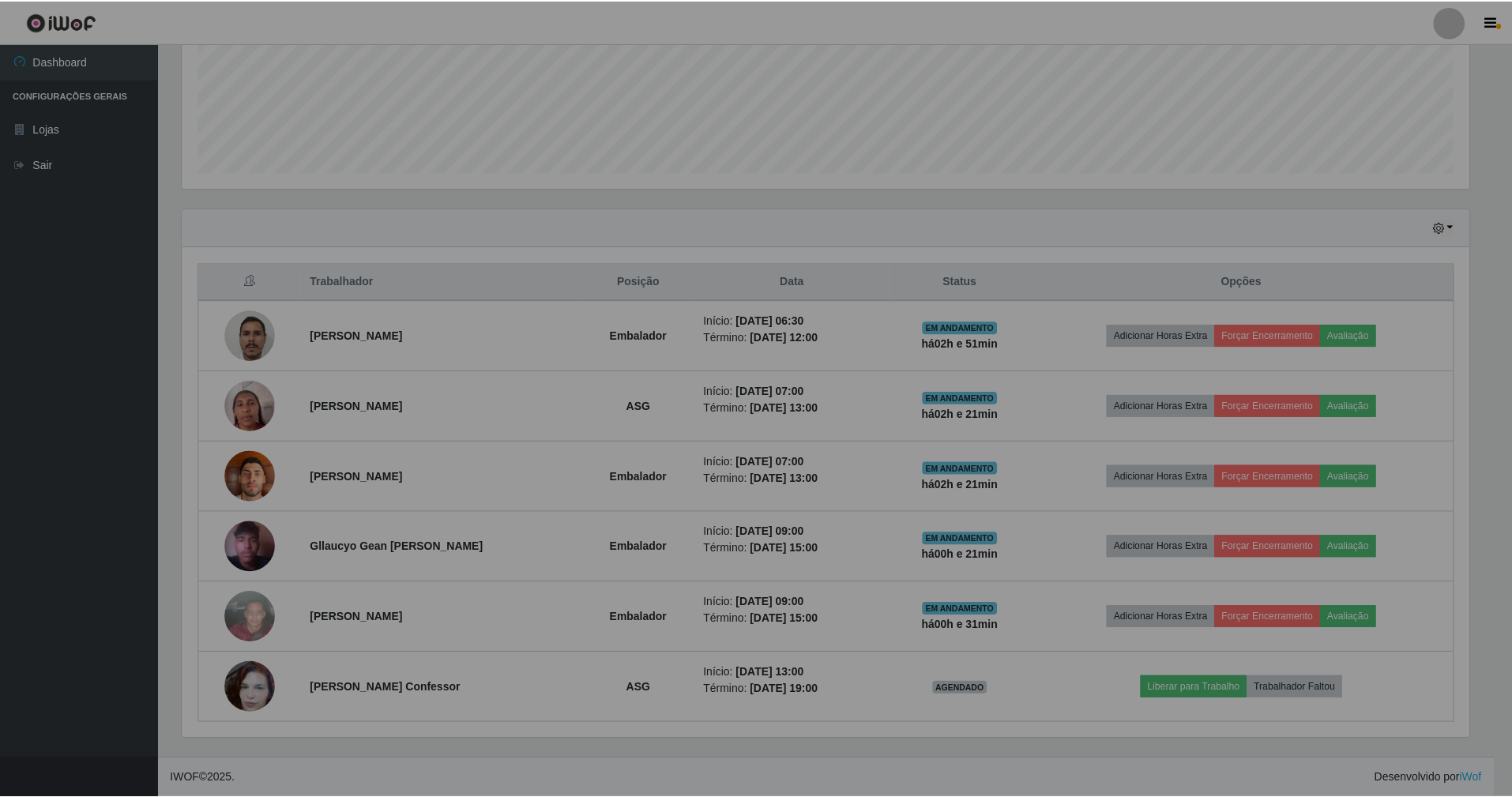
scroll to position [329, 1305]
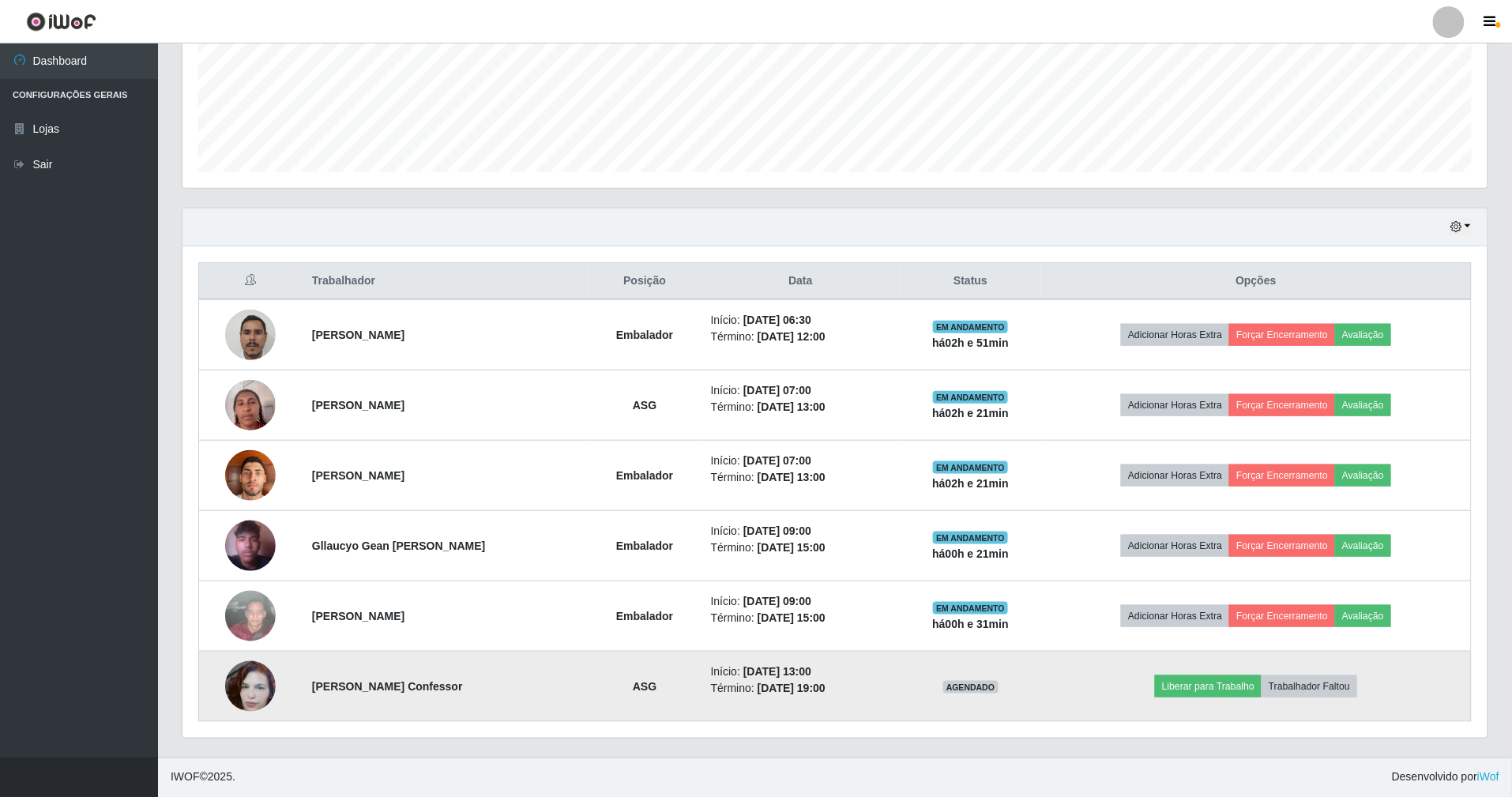
click at [243, 679] on img at bounding box center [251, 686] width 50 height 90
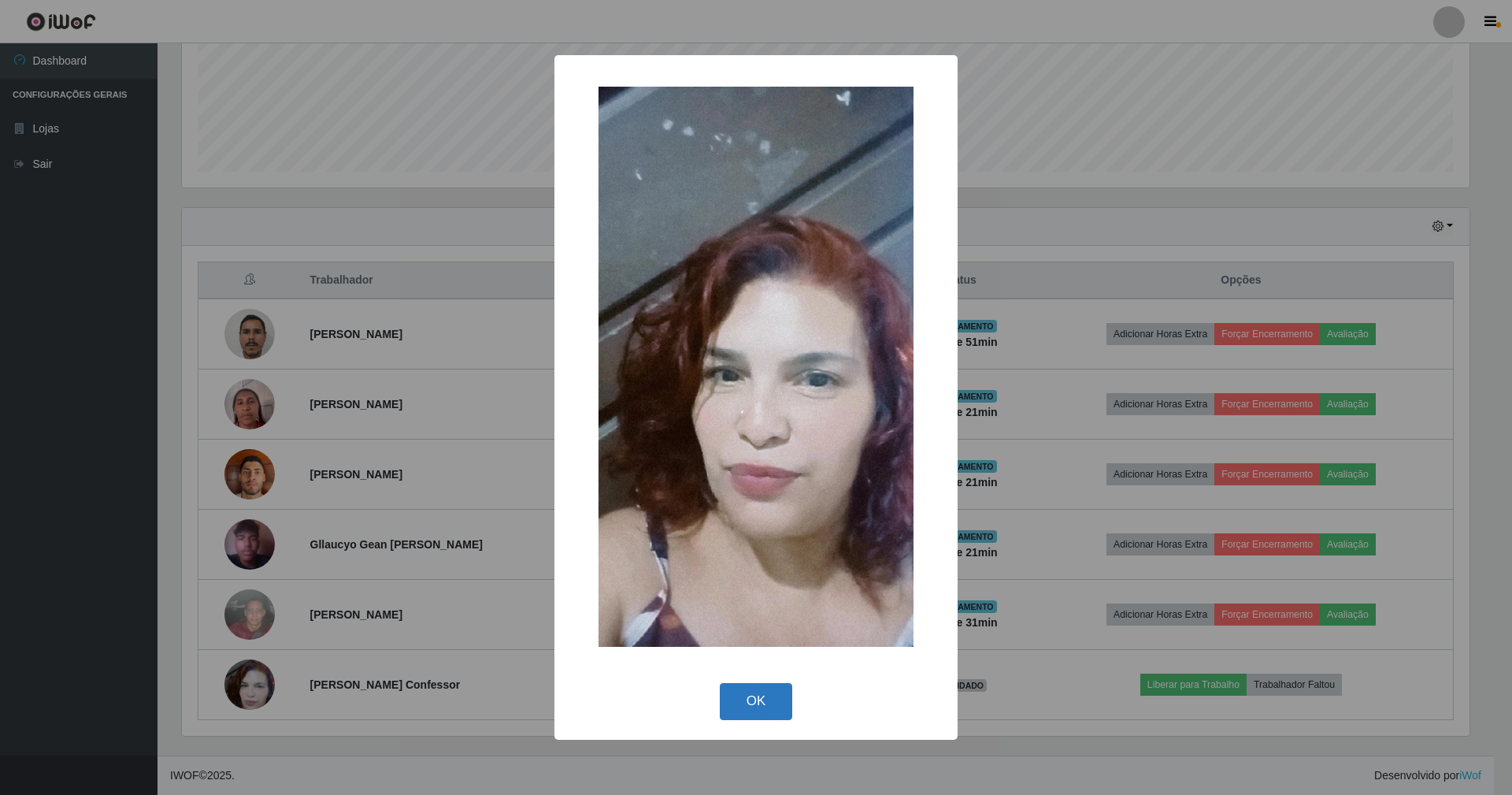
click at [742, 700] on button "OK" at bounding box center [756, 702] width 73 height 37
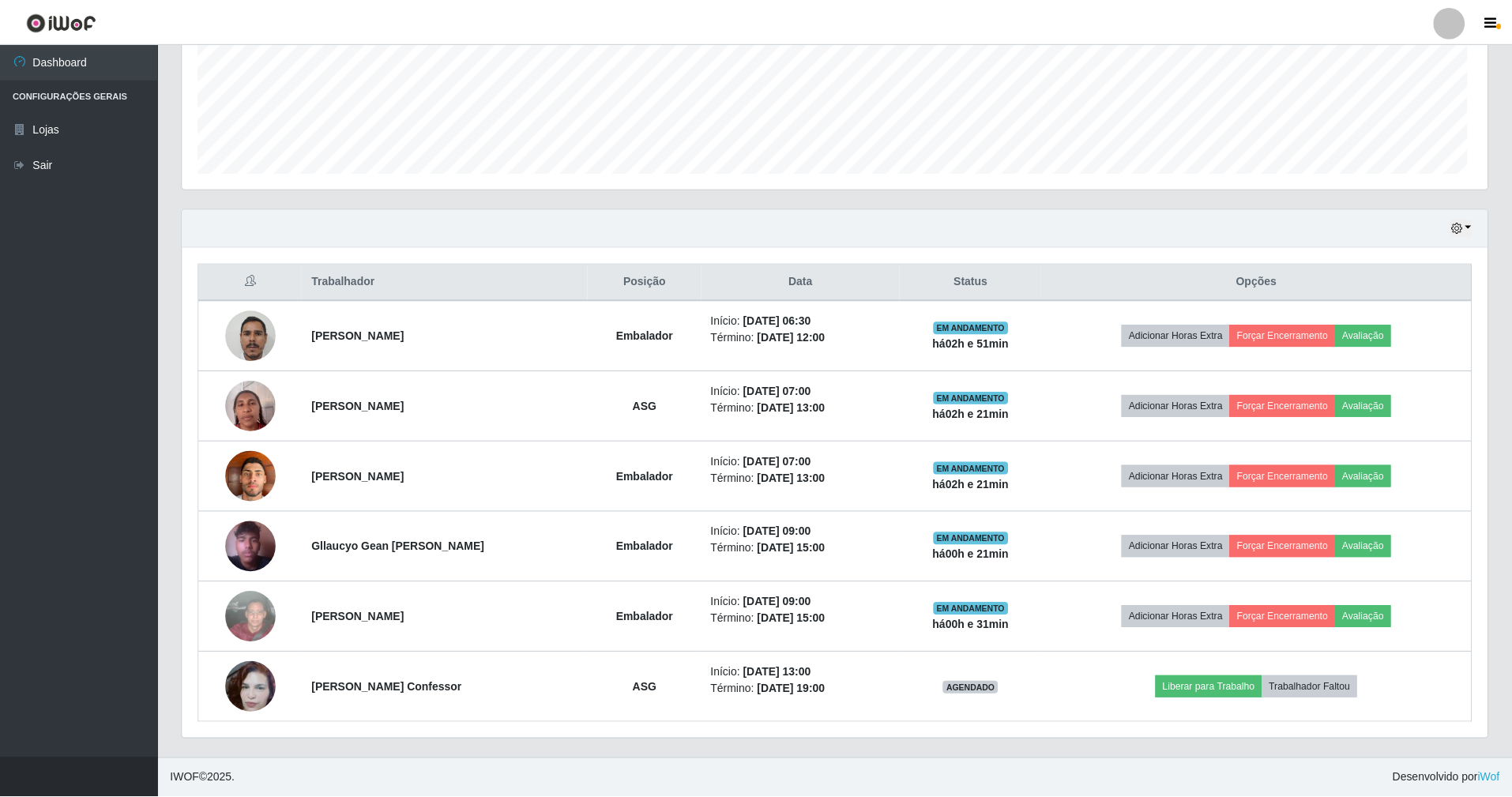
scroll to position [329, 1305]
